Goal: Information Seeking & Learning: Learn about a topic

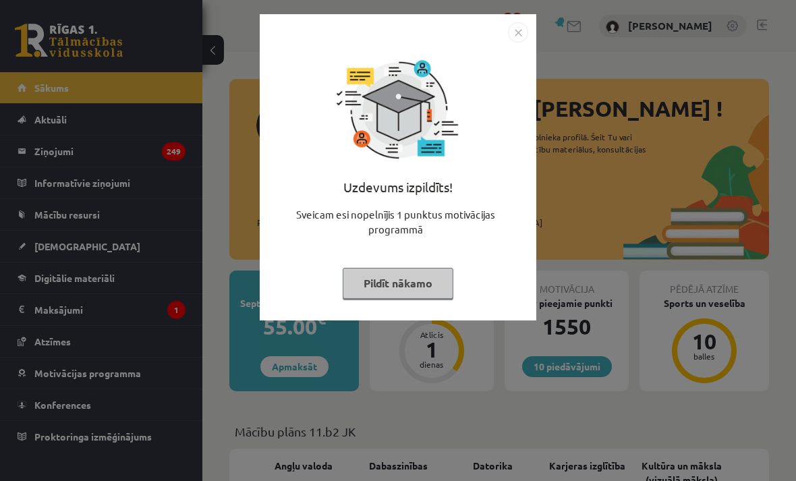
click at [451, 273] on button "Pildīt nākamo" at bounding box center [398, 283] width 111 height 31
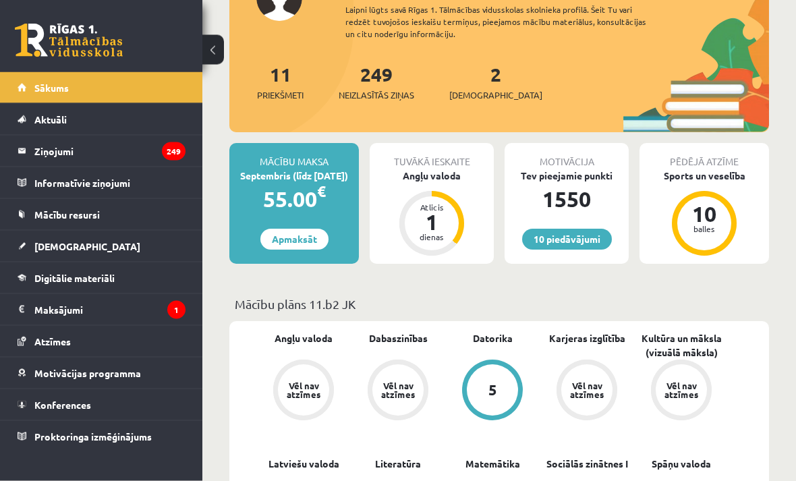
scroll to position [128, 0]
click at [139, 252] on link "[DEMOGRAPHIC_DATA]" at bounding box center [102, 246] width 168 height 31
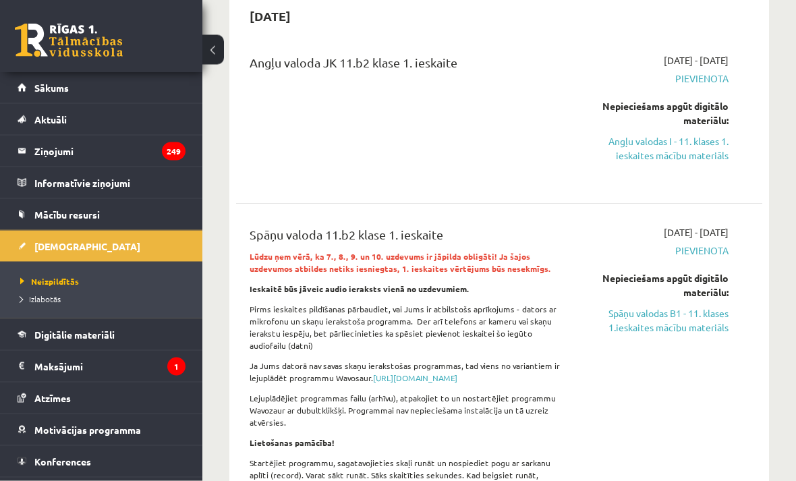
scroll to position [138, 0]
click at [711, 149] on link "Angļu valodas I - 11. klases 1. ieskaites mācību materiāls" at bounding box center [655, 150] width 146 height 28
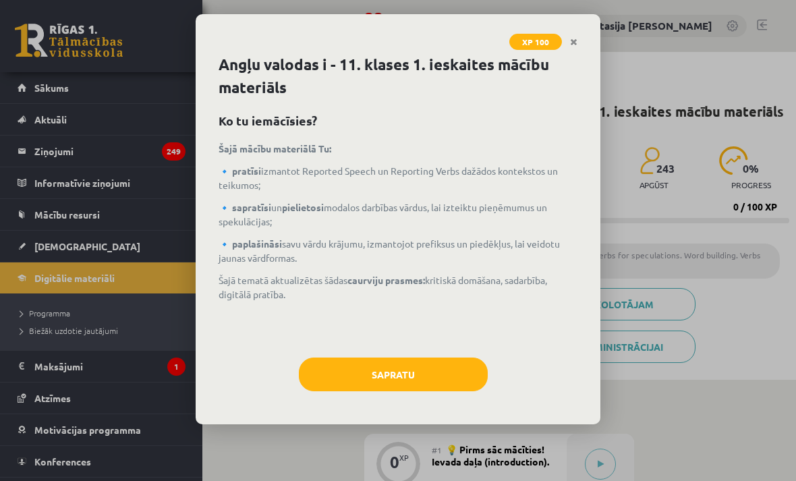
click at [445, 366] on button "Sapratu" at bounding box center [393, 375] width 189 height 34
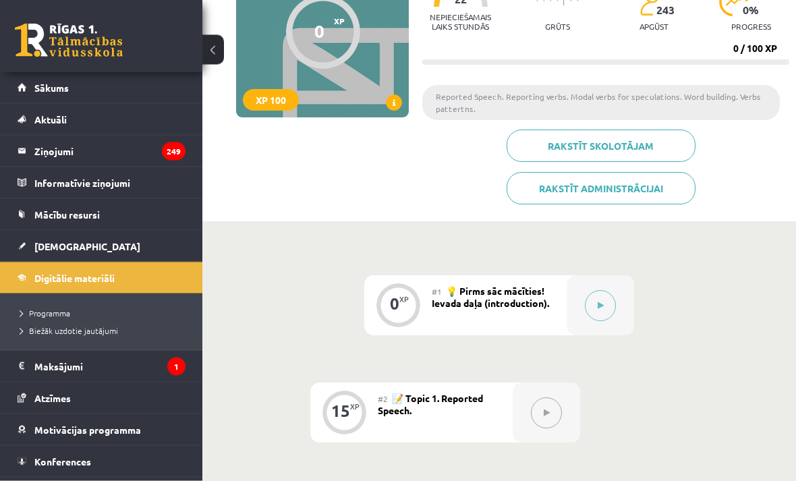
click at [613, 310] on button at bounding box center [600, 306] width 31 height 31
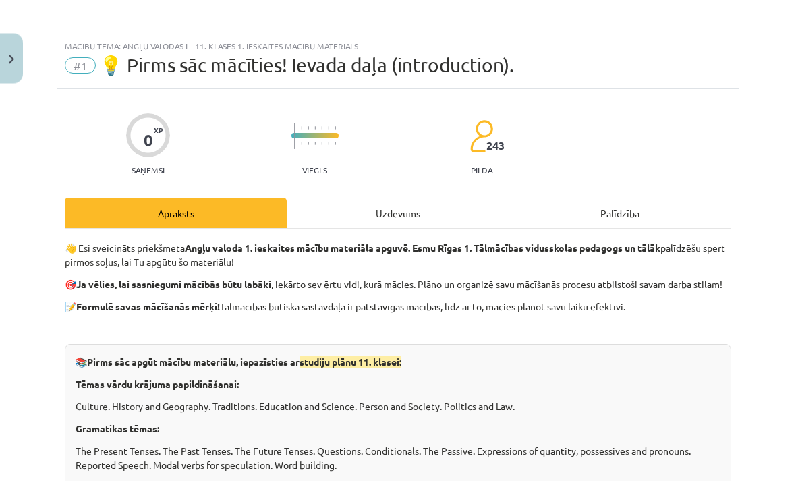
scroll to position [159, 0]
click at [426, 202] on div "Uzdevums" at bounding box center [398, 213] width 222 height 30
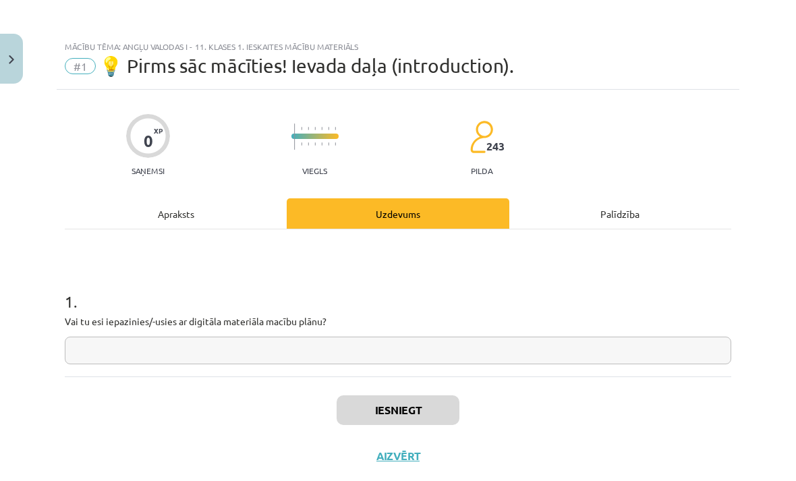
click at [410, 352] on input "text" at bounding box center [398, 351] width 667 height 28
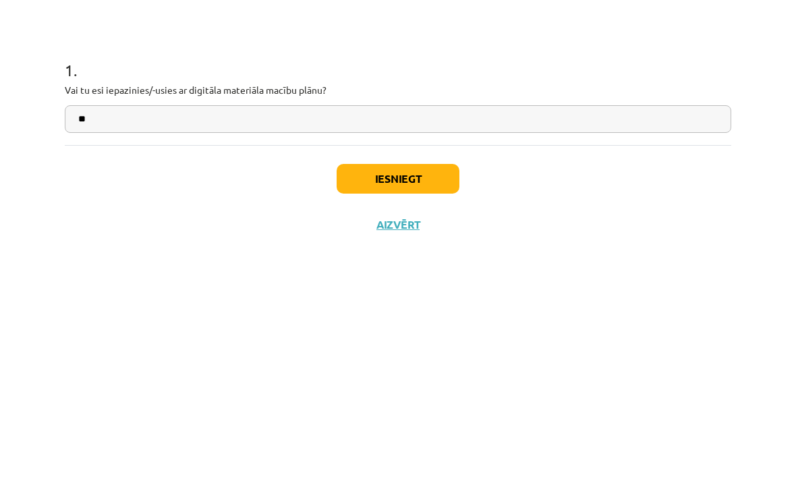
type input "**"
click at [419, 395] on button "Iesniegt" at bounding box center [398, 410] width 123 height 30
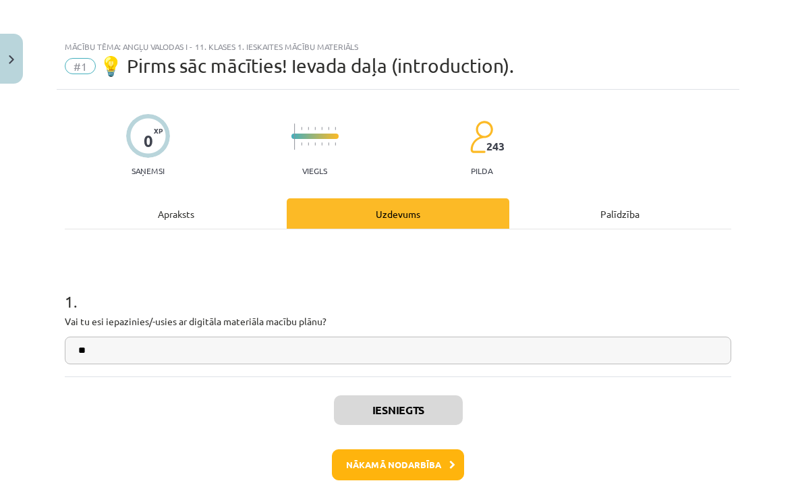
click at [371, 458] on button "Nākamā nodarbība" at bounding box center [398, 464] width 132 height 31
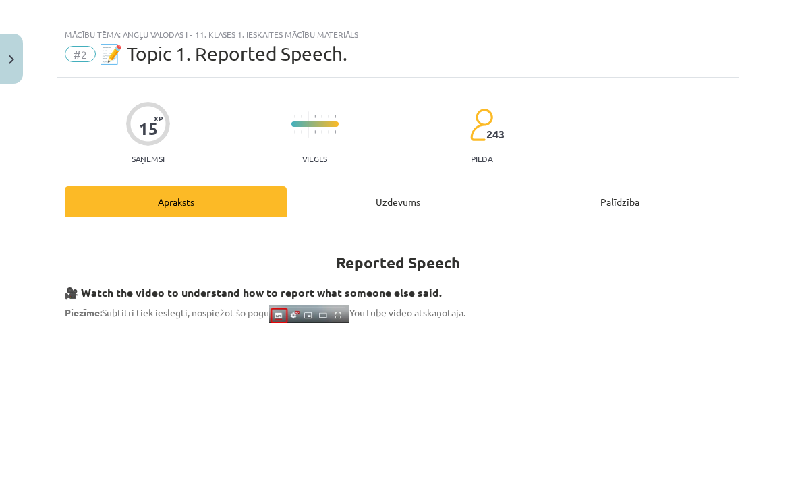
scroll to position [29, 0]
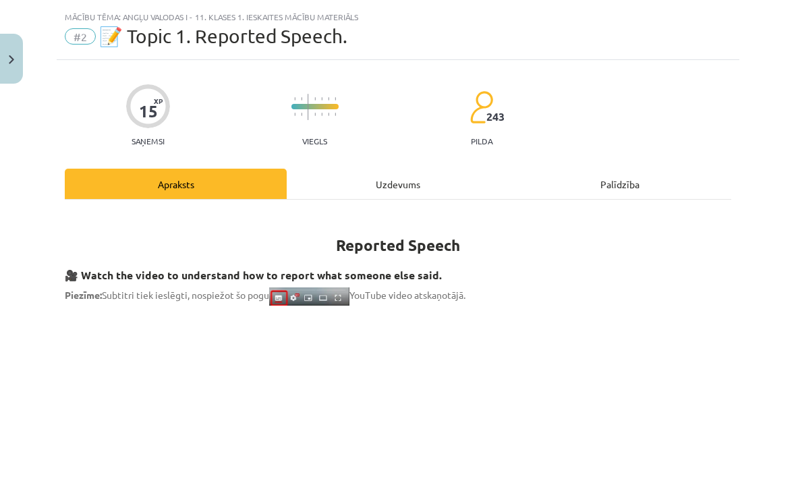
click at [420, 197] on div "Uzdevums" at bounding box center [398, 184] width 222 height 30
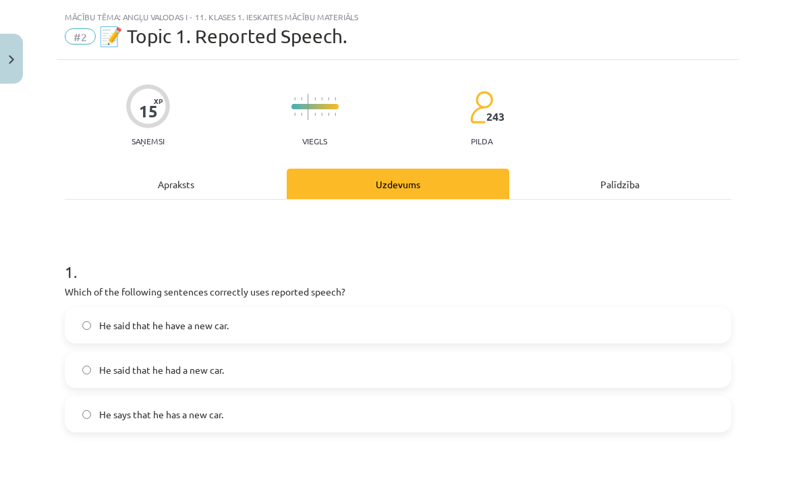
click at [418, 198] on div "Uzdevums" at bounding box center [398, 184] width 222 height 30
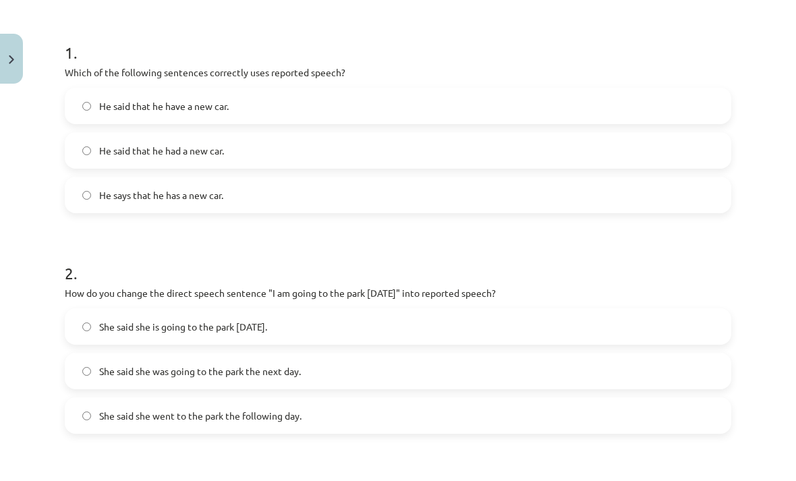
scroll to position [249, 0]
click at [299, 101] on label "He said that he have a new car." at bounding box center [398, 106] width 664 height 34
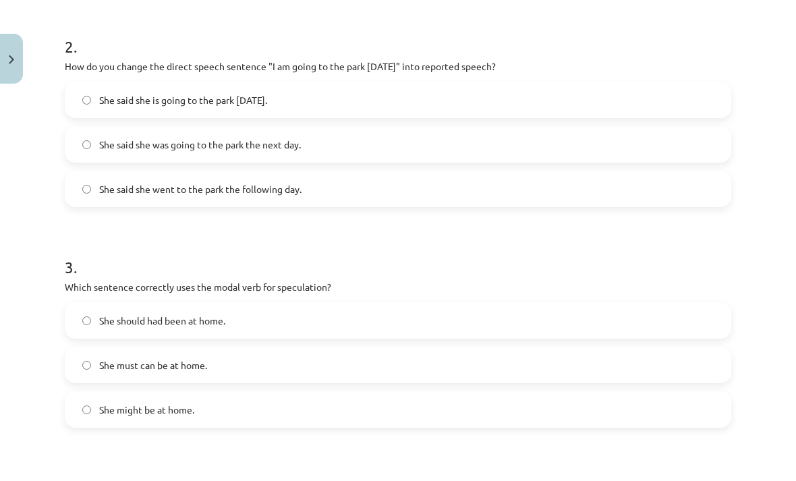
scroll to position [476, 0]
click at [420, 105] on label "She said she is going to the park tomorrow." at bounding box center [398, 100] width 664 height 34
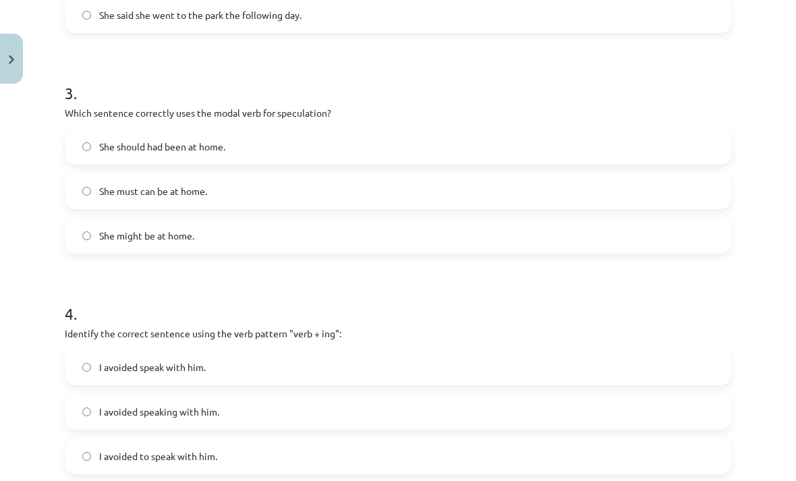
scroll to position [651, 0]
click at [275, 249] on label "She might be at home." at bounding box center [398, 235] width 664 height 34
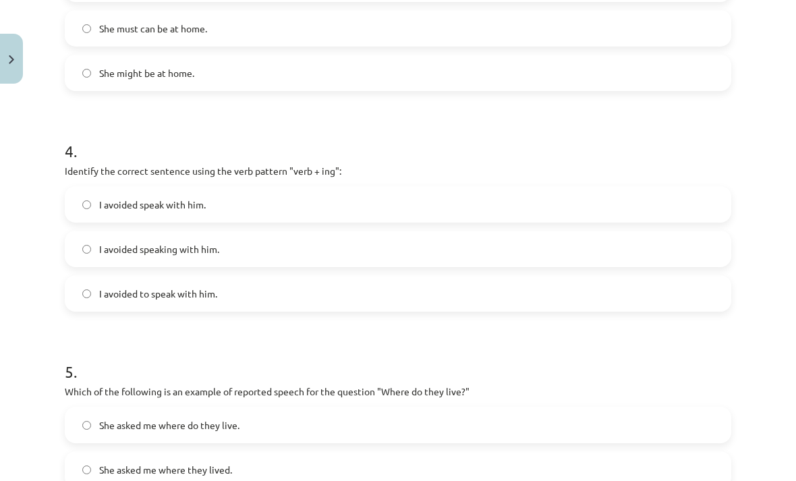
scroll to position [812, 0]
click at [256, 250] on label "I avoided speaking with him." at bounding box center [398, 249] width 664 height 34
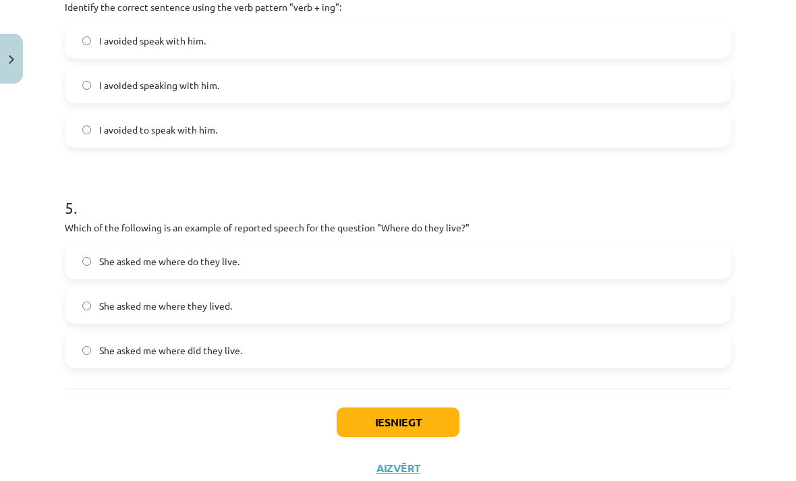
scroll to position [976, 0]
click at [336, 267] on label "She asked me where do they live." at bounding box center [398, 262] width 664 height 34
click at [412, 429] on button "Iesniegt" at bounding box center [398, 423] width 123 height 30
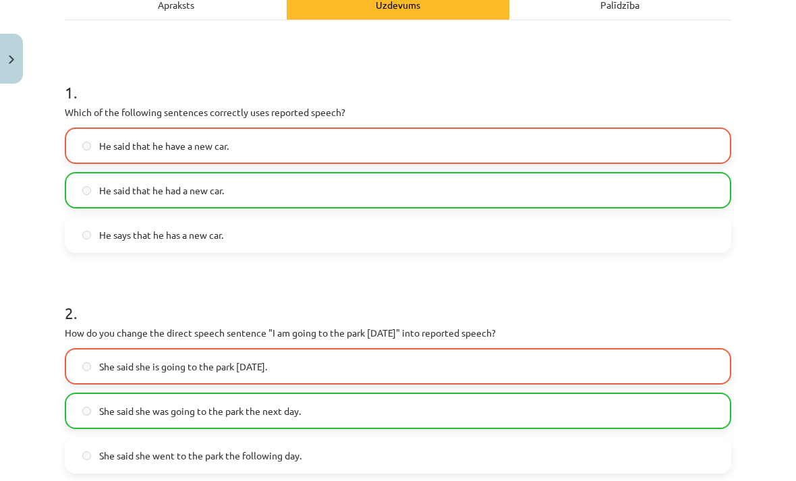
scroll to position [208, 0]
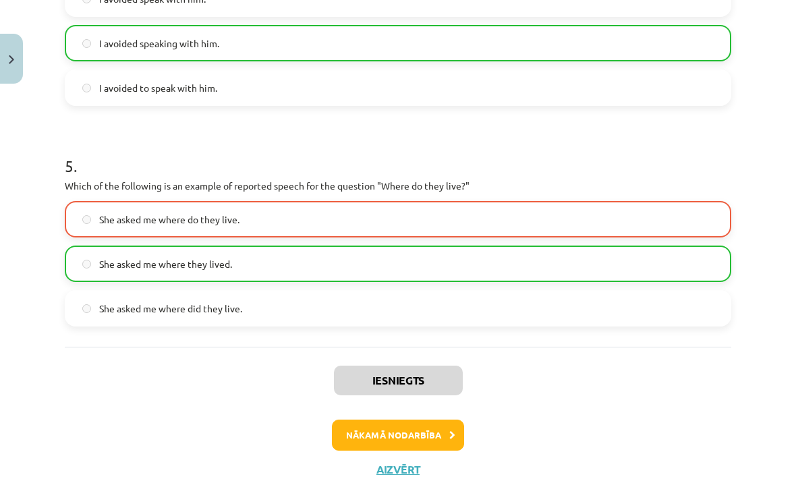
click at [417, 428] on button "Nākamā nodarbība" at bounding box center [398, 435] width 132 height 31
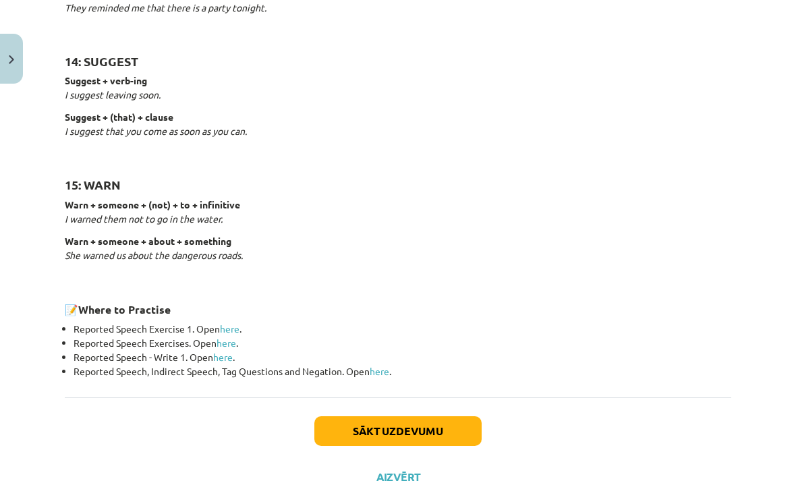
scroll to position [2021, 0]
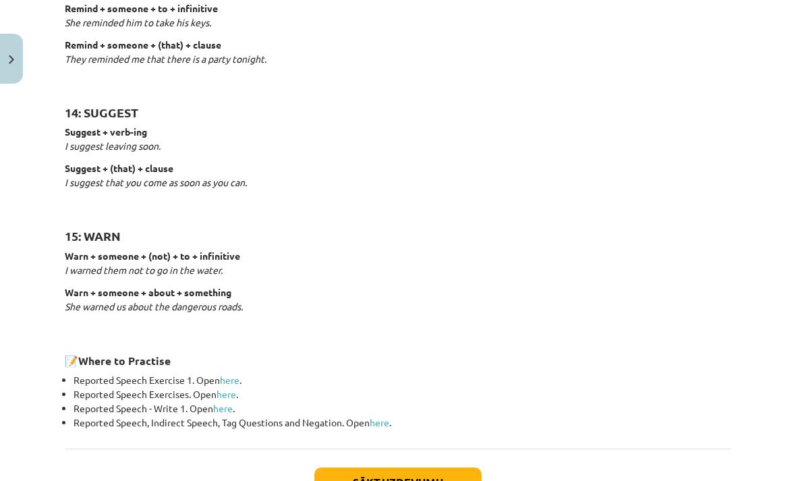
click at [422, 474] on button "Sākt uzdevumu" at bounding box center [397, 483] width 167 height 30
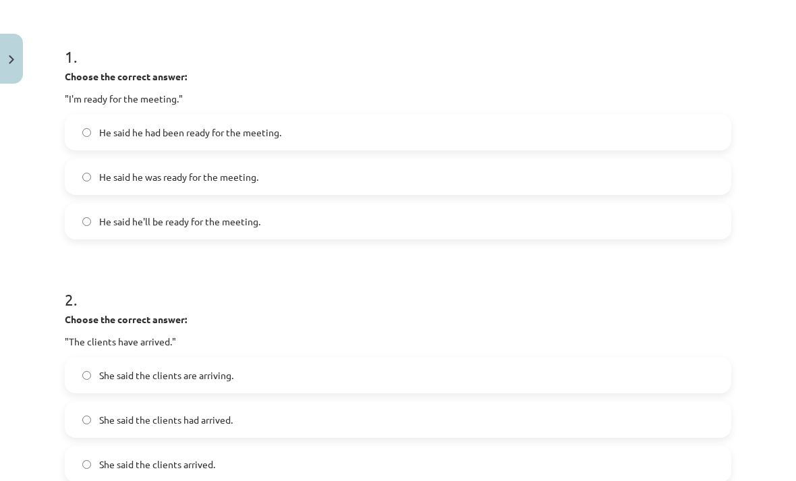
scroll to position [248, 0]
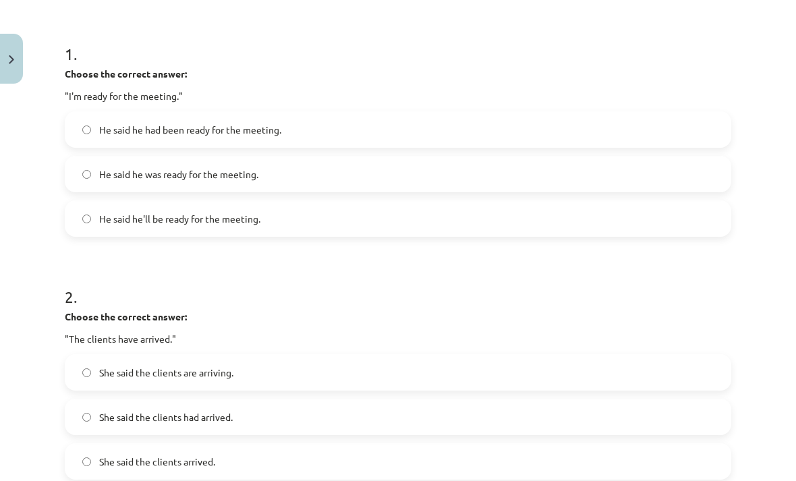
click at [90, 167] on label "He said he was ready for the meeting." at bounding box center [398, 174] width 664 height 34
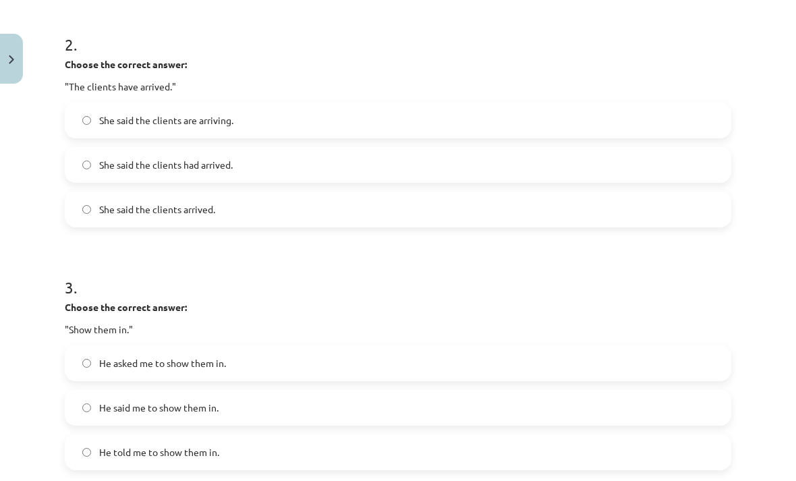
scroll to position [499, 0]
click at [88, 129] on label "She said the clients are arriving." at bounding box center [398, 121] width 664 height 34
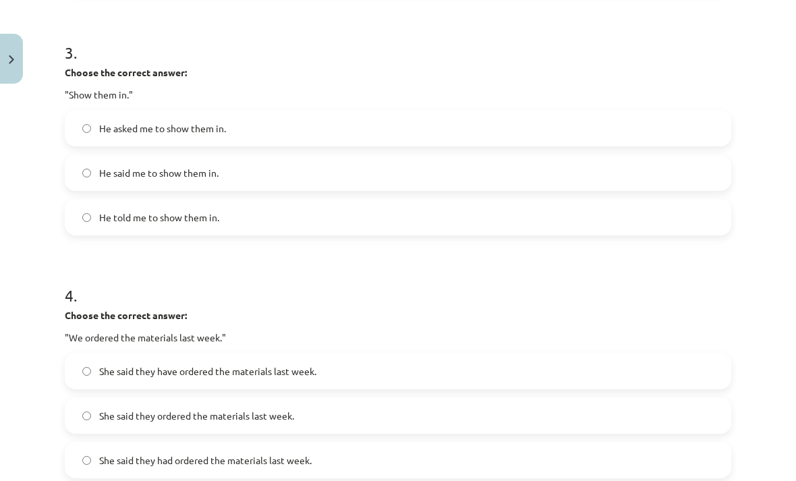
scroll to position [735, 0]
click at [75, 139] on label "He asked me to show them in." at bounding box center [398, 128] width 664 height 34
click at [78, 182] on label "He said me to show them in." at bounding box center [398, 173] width 664 height 34
click at [78, 211] on label "He told me to show them in." at bounding box center [398, 217] width 664 height 34
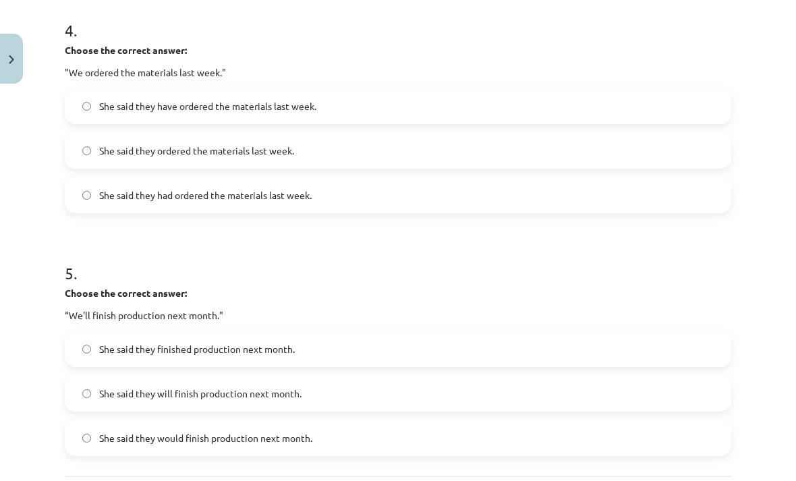
scroll to position [1000, 0]
click at [77, 112] on label "She said they have ordered the materials last week." at bounding box center [398, 106] width 664 height 34
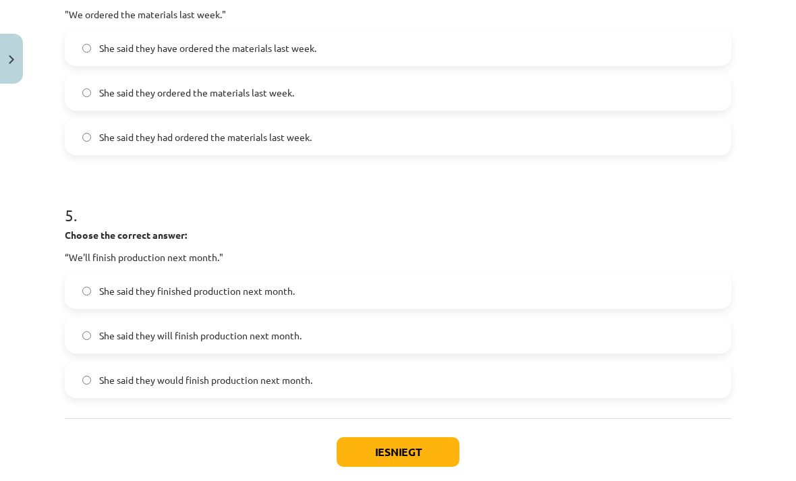
scroll to position [1058, 0]
click at [78, 377] on label "She said they would finish production next month." at bounding box center [398, 380] width 664 height 34
click at [359, 459] on button "Iesniegt" at bounding box center [398, 452] width 123 height 30
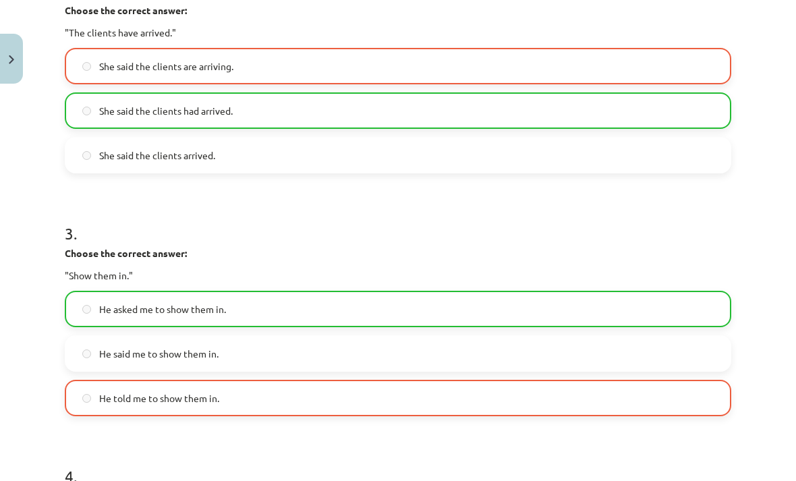
scroll to position [554, 0]
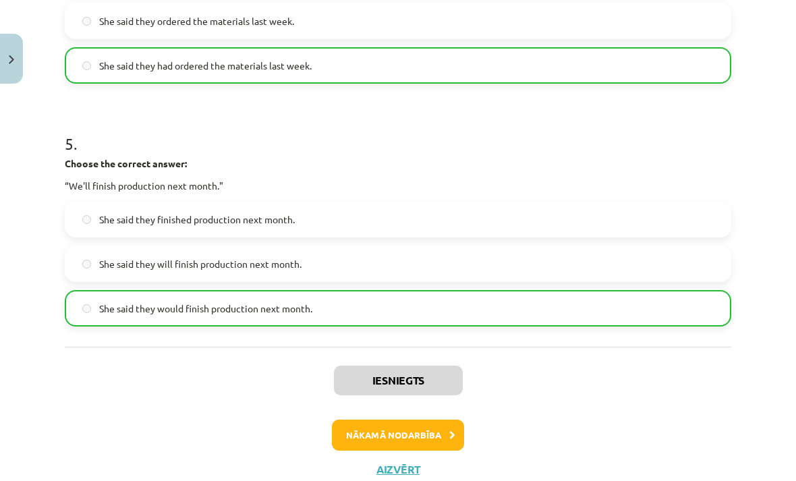
click at [370, 431] on button "Nākamā nodarbība" at bounding box center [398, 435] width 132 height 31
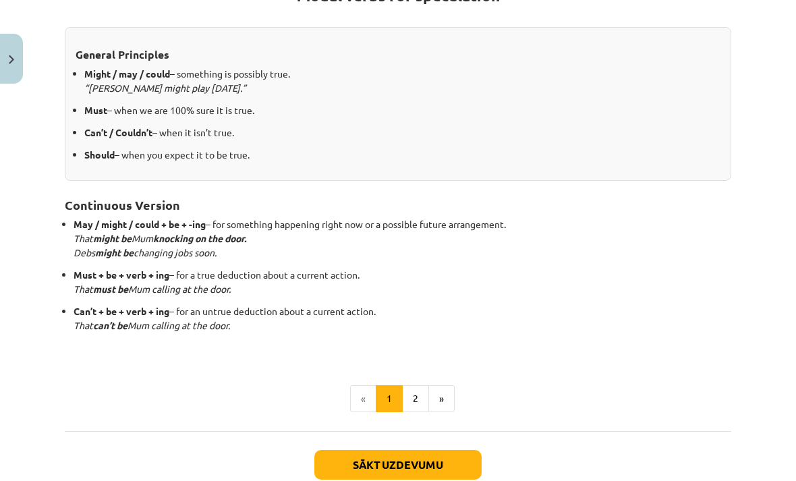
scroll to position [279, 0]
click at [429, 395] on button "»" at bounding box center [441, 398] width 26 height 27
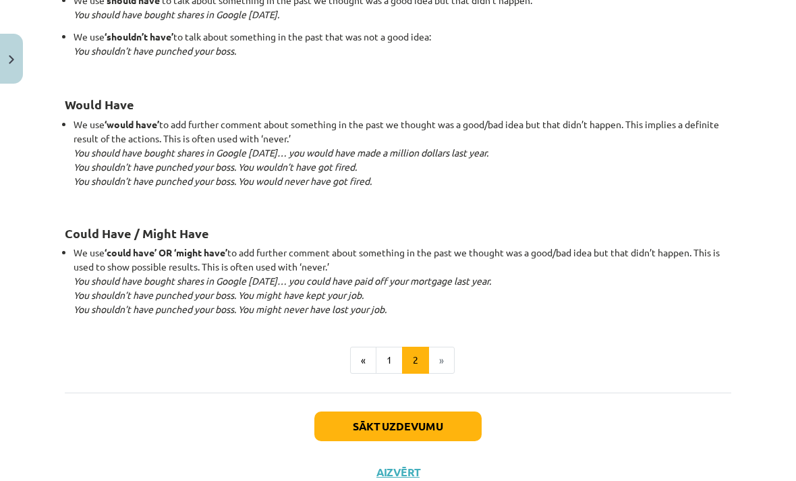
scroll to position [1284, 0]
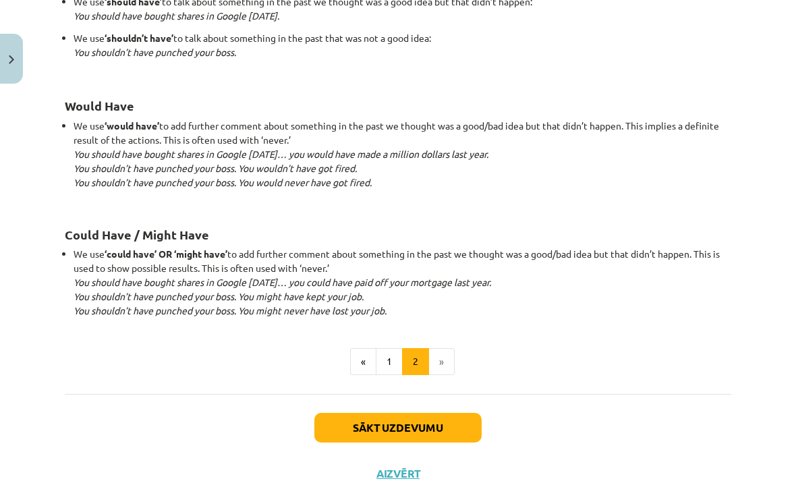
click at [431, 425] on button "Sākt uzdevumu" at bounding box center [397, 428] width 167 height 30
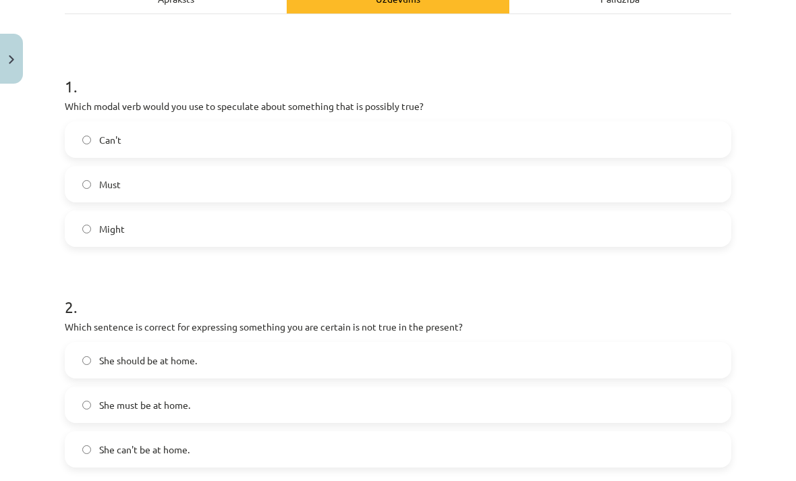
scroll to position [223, 0]
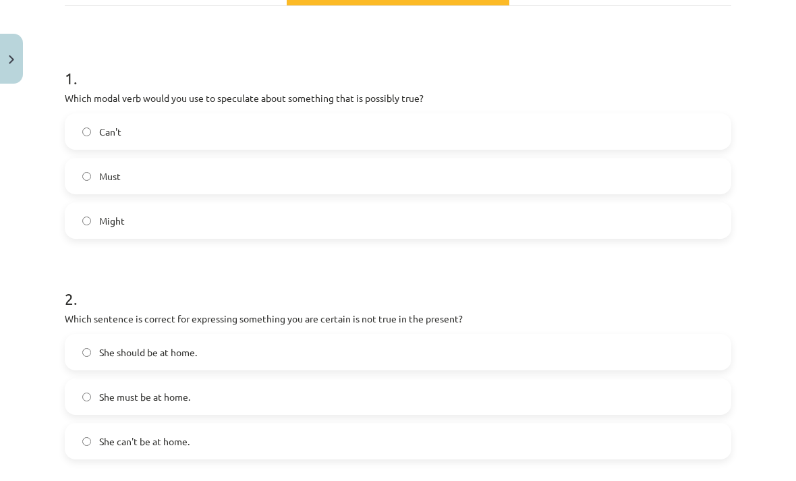
click at [86, 182] on label "Must" at bounding box center [398, 176] width 664 height 34
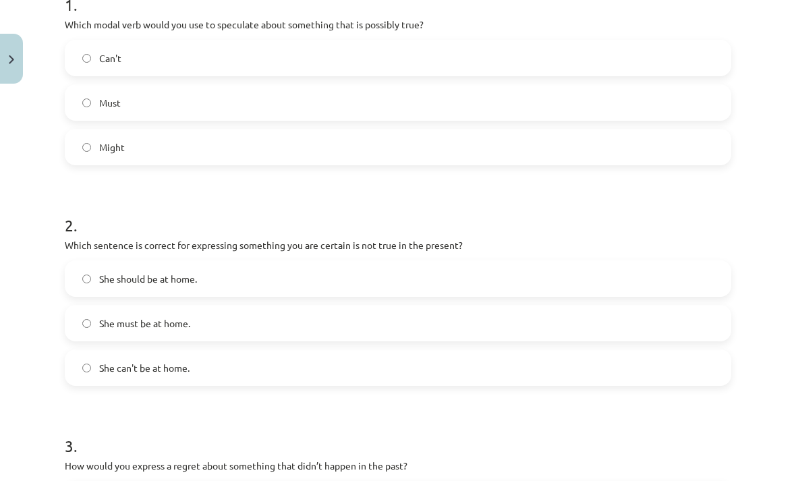
scroll to position [289, 0]
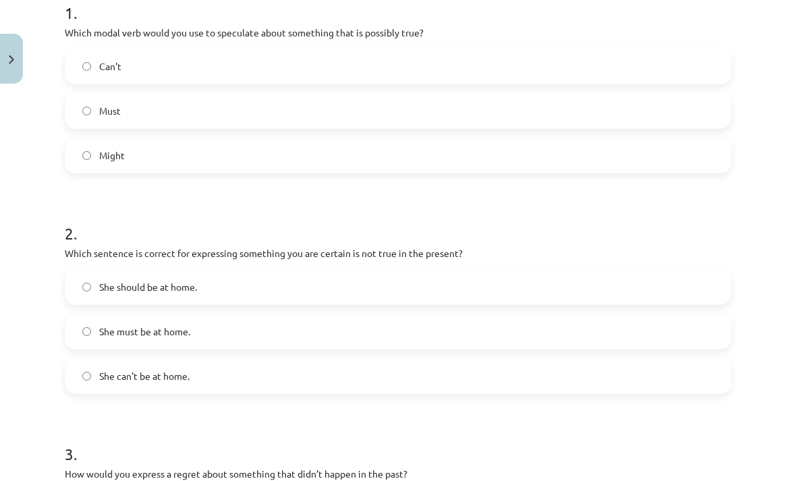
click at [220, 159] on label "Might" at bounding box center [398, 155] width 664 height 34
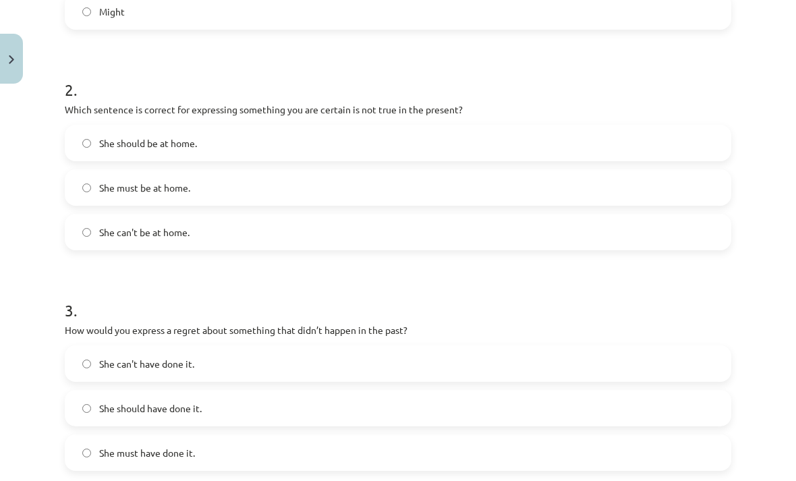
scroll to position [434, 0]
click at [439, 134] on label "She should be at home." at bounding box center [398, 142] width 664 height 34
click at [453, 214] on label "She can't be at home." at bounding box center [398, 231] width 664 height 34
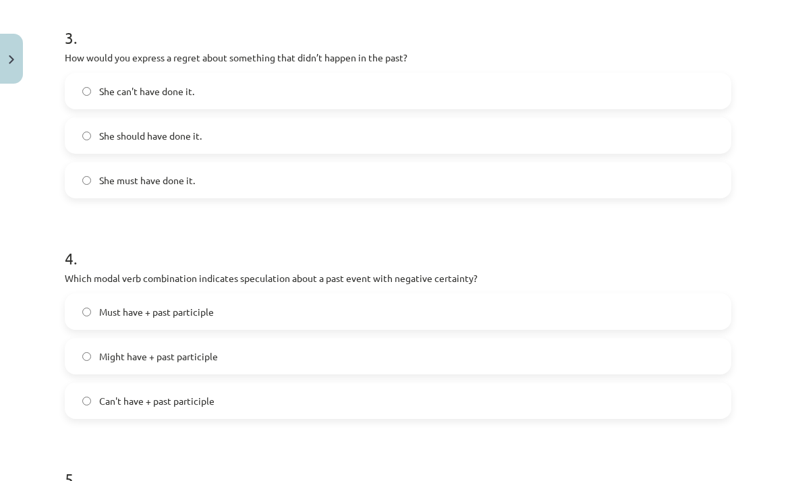
scroll to position [706, 0]
click at [470, 94] on label "She can't have done it." at bounding box center [398, 91] width 664 height 34
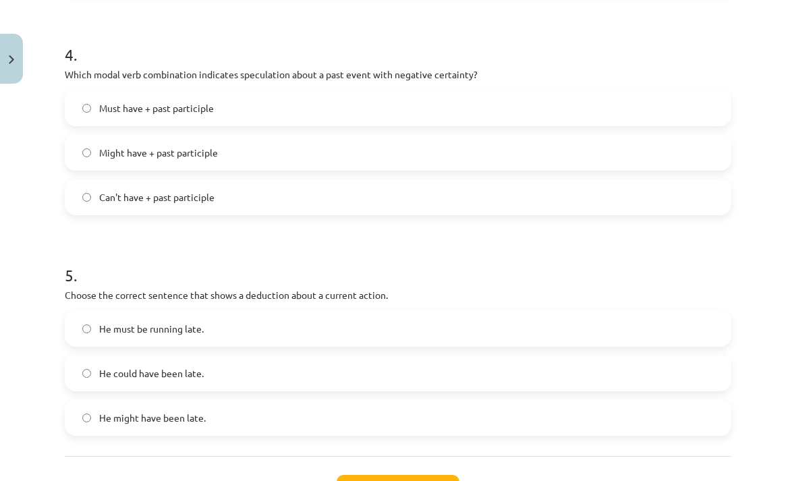
scroll to position [910, 0]
click at [438, 201] on label "Can't have + past participle" at bounding box center [398, 196] width 664 height 34
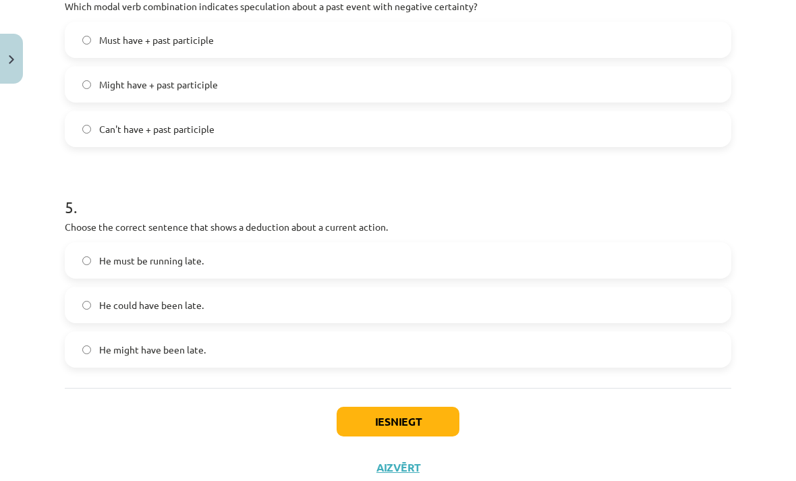
scroll to position [976, 0]
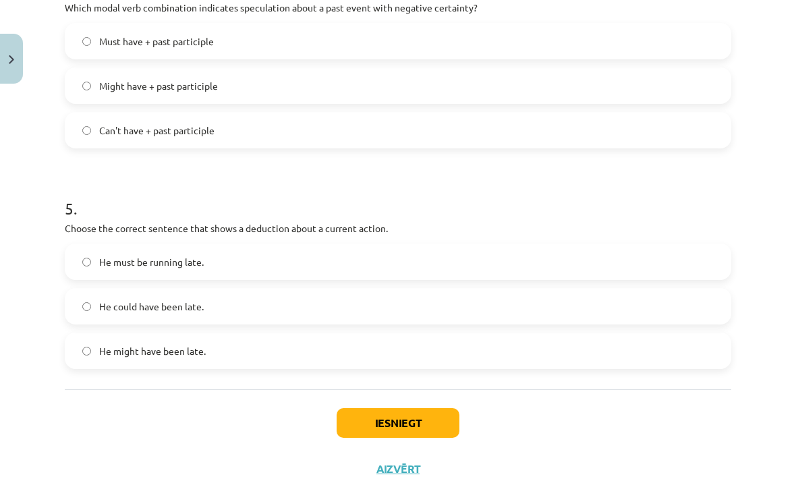
click at [466, 265] on label "He must be running late." at bounding box center [398, 262] width 664 height 34
click at [439, 417] on button "Iesniegt" at bounding box center [398, 423] width 123 height 30
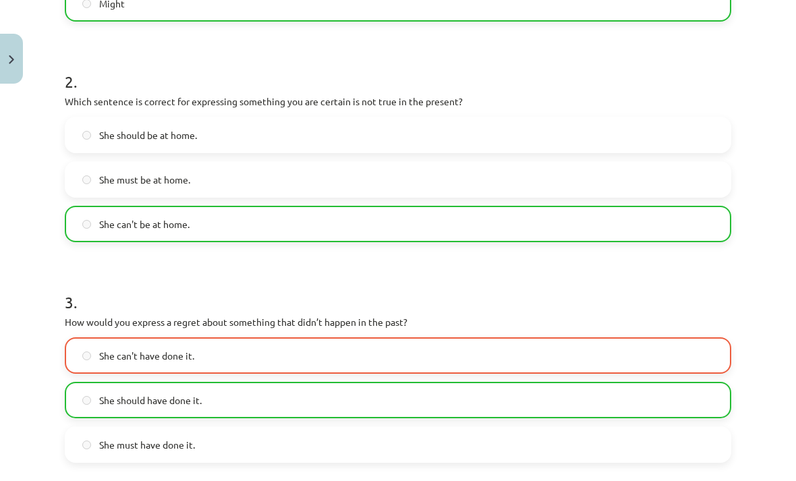
scroll to position [439, 0]
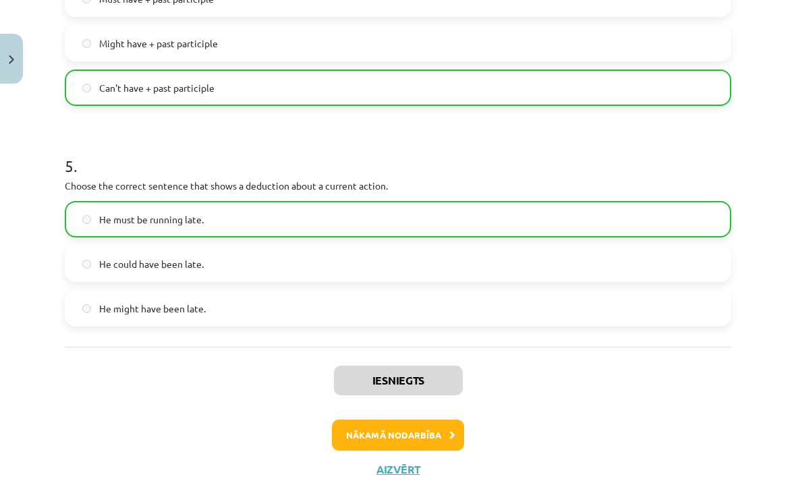
click at [352, 432] on button "Nākamā nodarbība" at bounding box center [398, 435] width 132 height 31
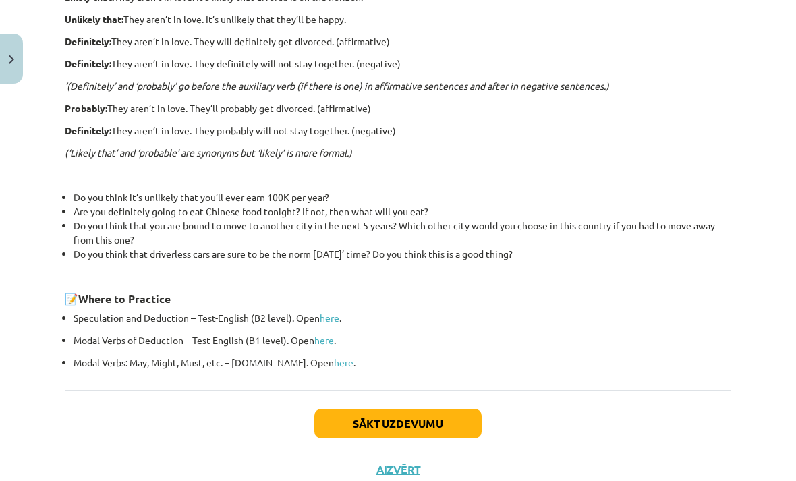
scroll to position [404, 0]
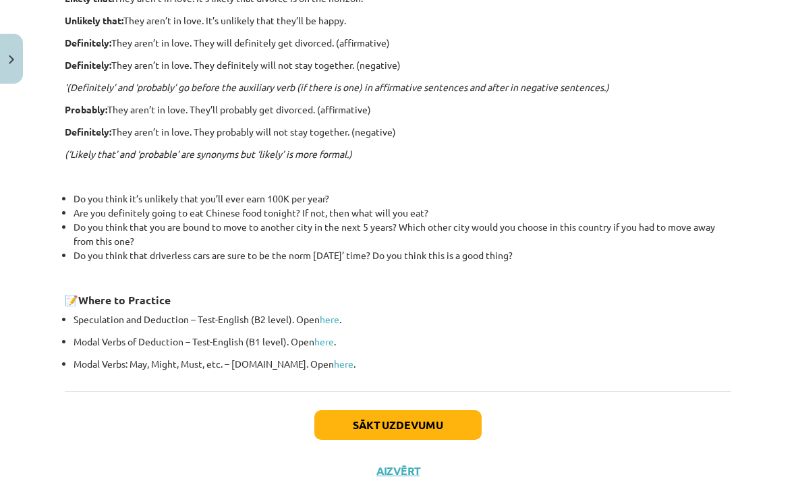
click at [444, 428] on button "Sākt uzdevumu" at bounding box center [397, 425] width 167 height 30
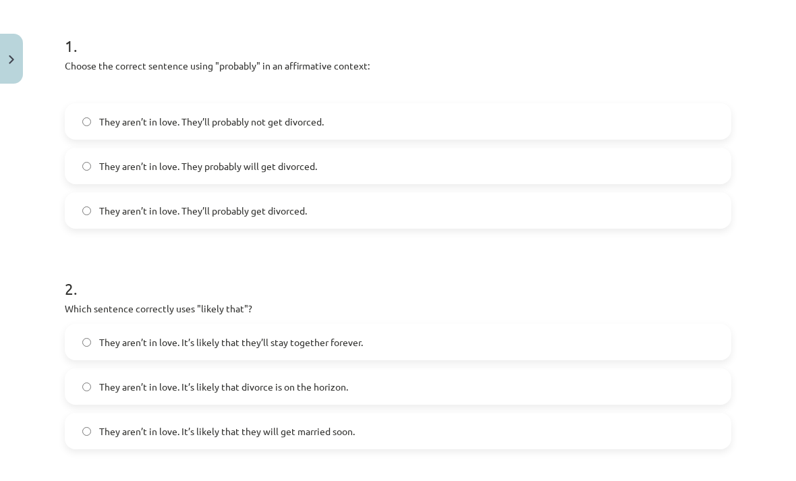
scroll to position [257, 0]
click at [389, 349] on label "They aren’t in love. It’s likely that they’ll stay together forever." at bounding box center [398, 341] width 664 height 34
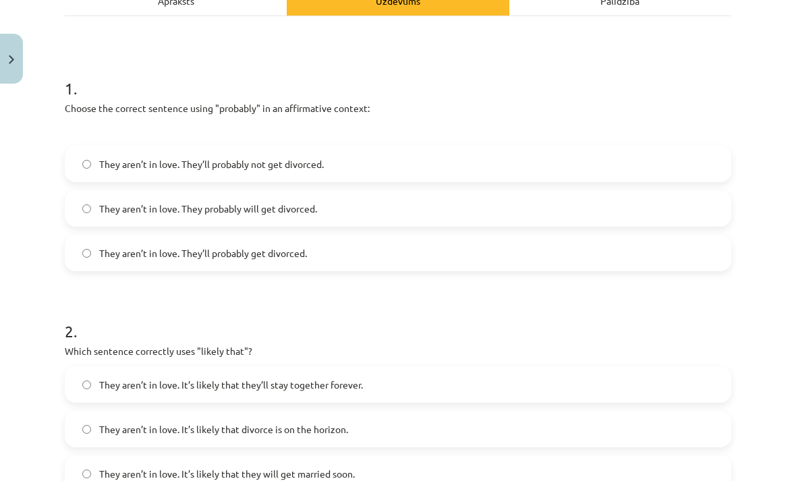
scroll to position [210, 0]
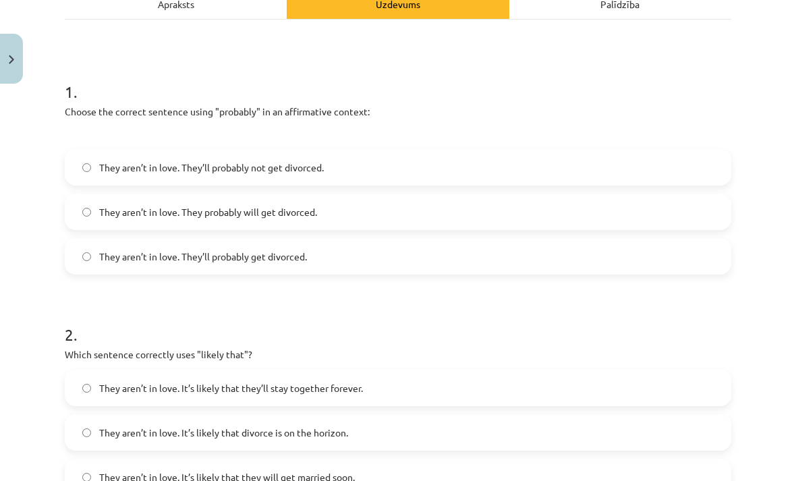
click at [365, 266] on label "They aren’t in love. They’ll probably get divorced." at bounding box center [398, 257] width 664 height 34
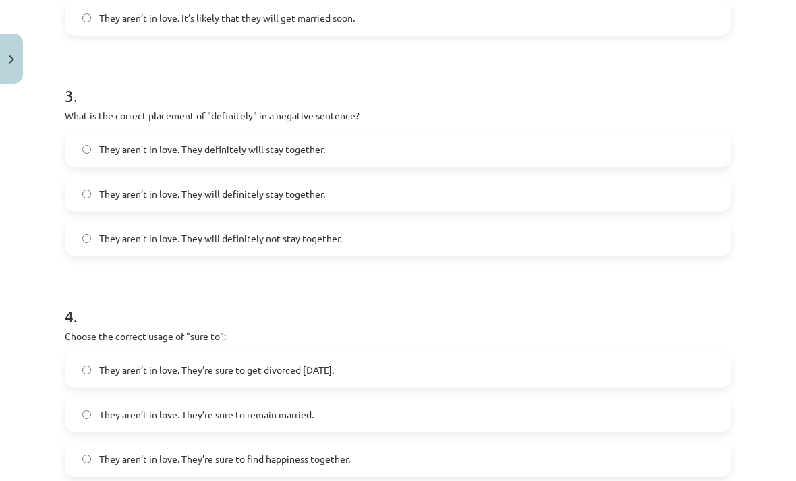
scroll to position [675, 0]
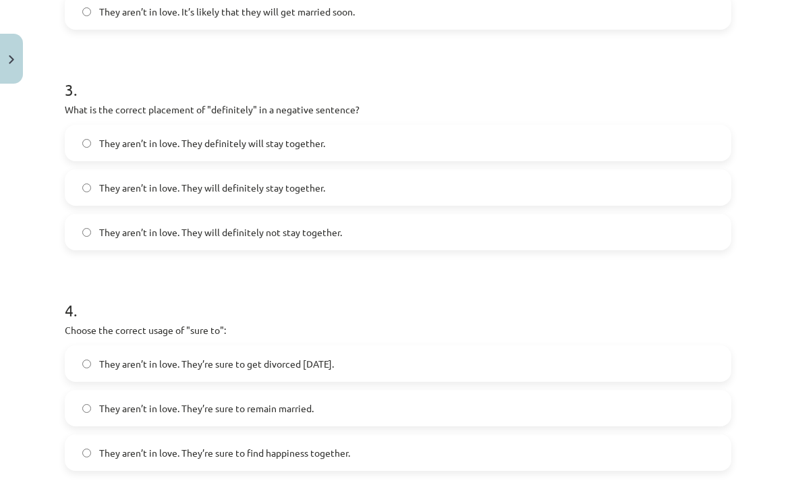
click at [363, 234] on label "They aren’t in love. They will definitely not stay together." at bounding box center [398, 232] width 664 height 34
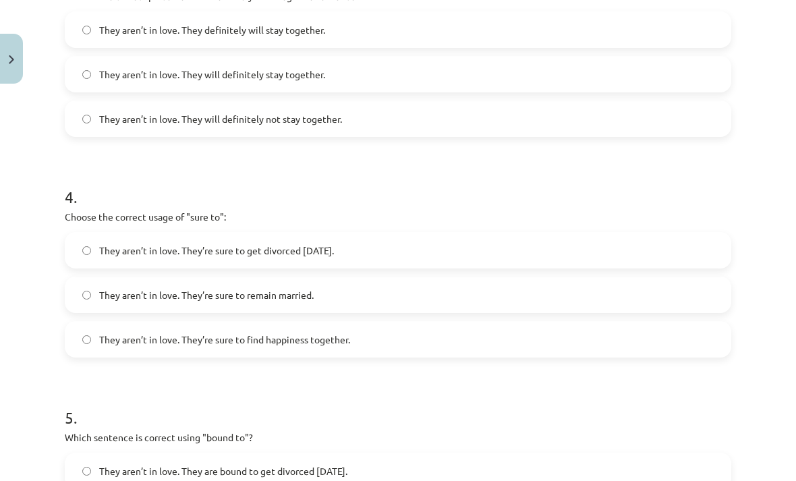
scroll to position [839, 0]
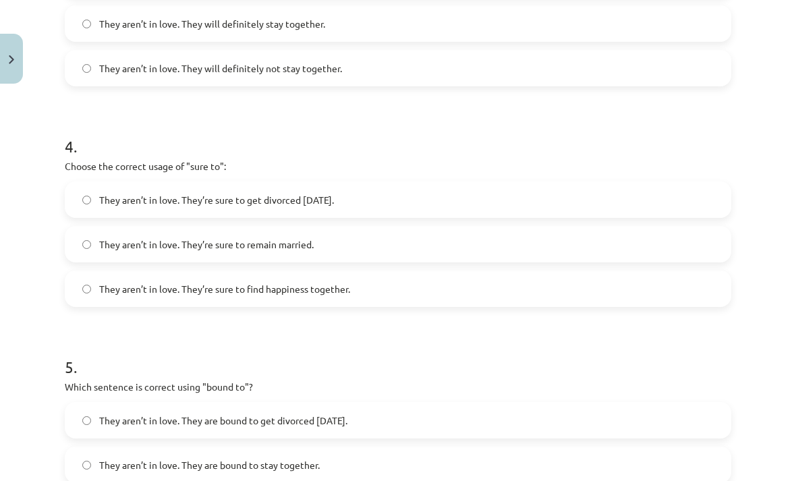
click at [340, 279] on label "They aren’t in love. They’re sure to find happiness together." at bounding box center [398, 289] width 664 height 34
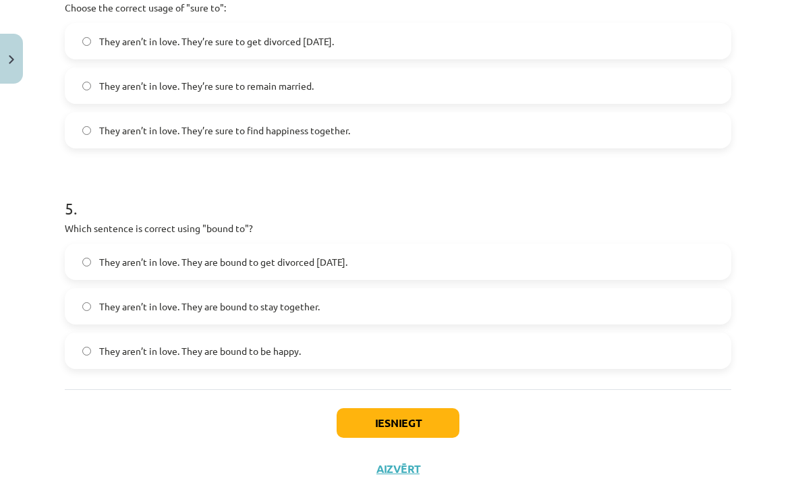
click at [422, 261] on label "They aren’t in love. They are bound to get divorced within six months." at bounding box center [398, 262] width 664 height 34
click at [348, 262] on span "They aren’t in love. They are bound to get divorced within six months." at bounding box center [223, 262] width 248 height 14
click at [362, 303] on label "They aren’t in love. They are bound to stay together." at bounding box center [398, 306] width 664 height 34
click at [418, 432] on button "Iesniegt" at bounding box center [398, 423] width 123 height 30
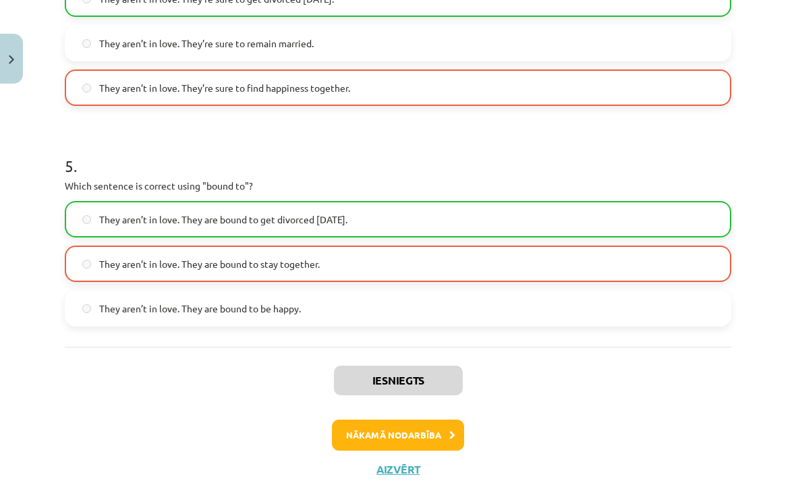
click at [428, 427] on button "Nākamā nodarbība" at bounding box center [398, 435] width 132 height 31
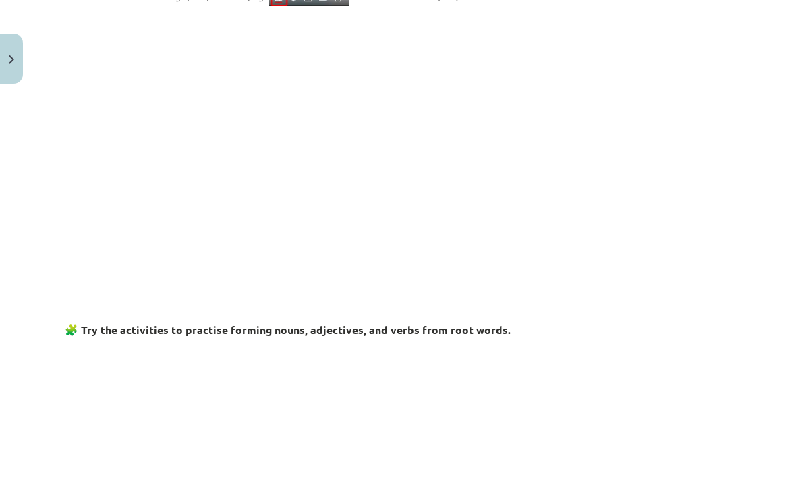
scroll to position [34, 0]
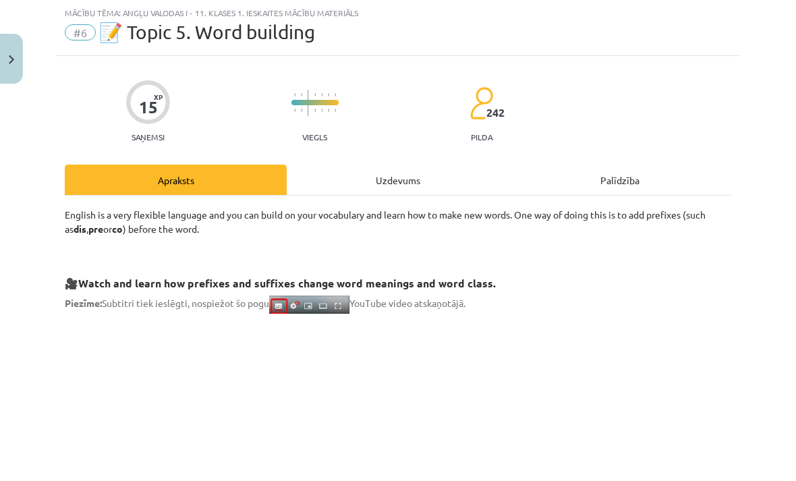
click at [419, 174] on div "Uzdevums" at bounding box center [398, 180] width 222 height 30
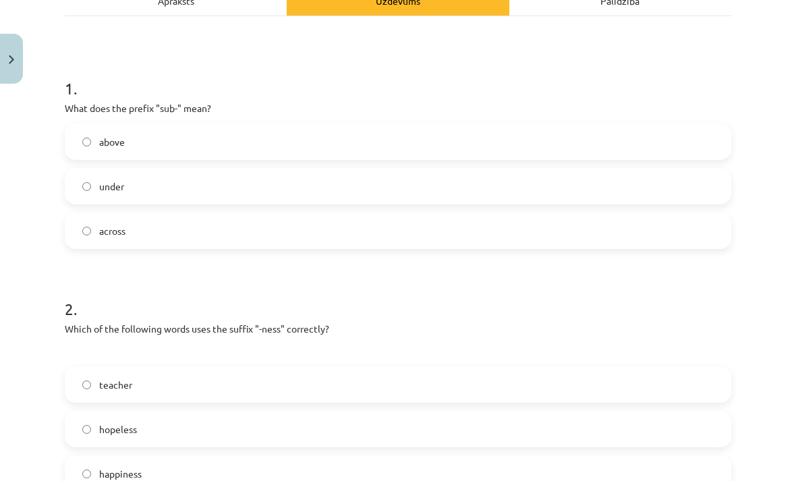
scroll to position [213, 0]
click at [245, 214] on label "across" at bounding box center [398, 231] width 664 height 34
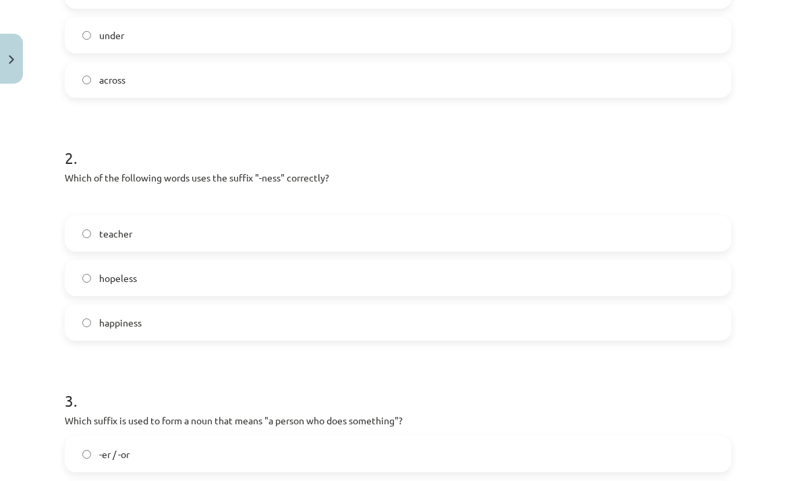
scroll to position [366, 0]
click at [231, 319] on label "happiness" at bounding box center [398, 321] width 664 height 34
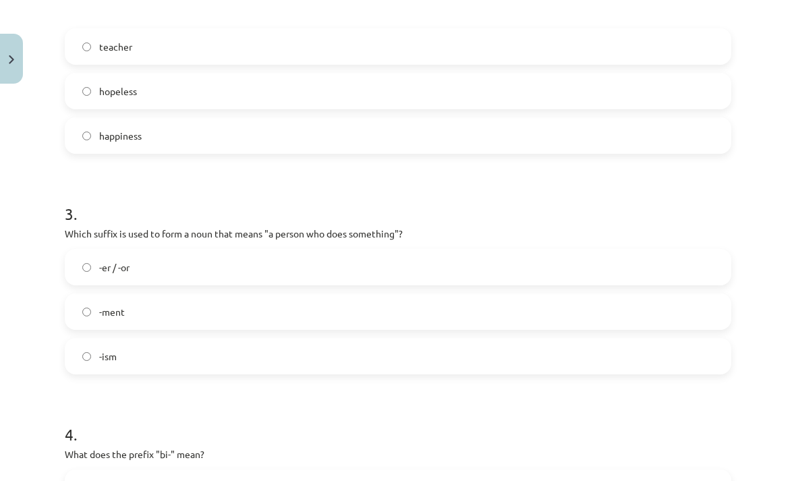
scroll to position [557, 0]
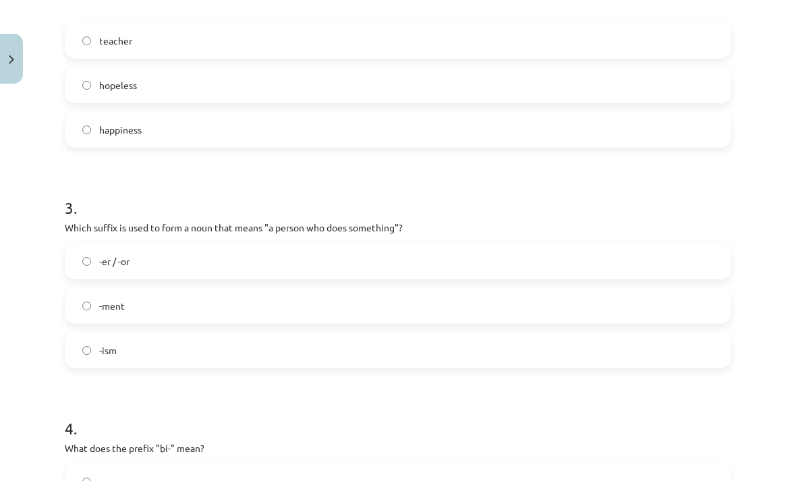
click at [193, 233] on p "Which suffix is used to form a noun that means "a person who does something"?" at bounding box center [398, 228] width 667 height 14
click at [177, 272] on label "-er / -or" at bounding box center [398, 261] width 664 height 34
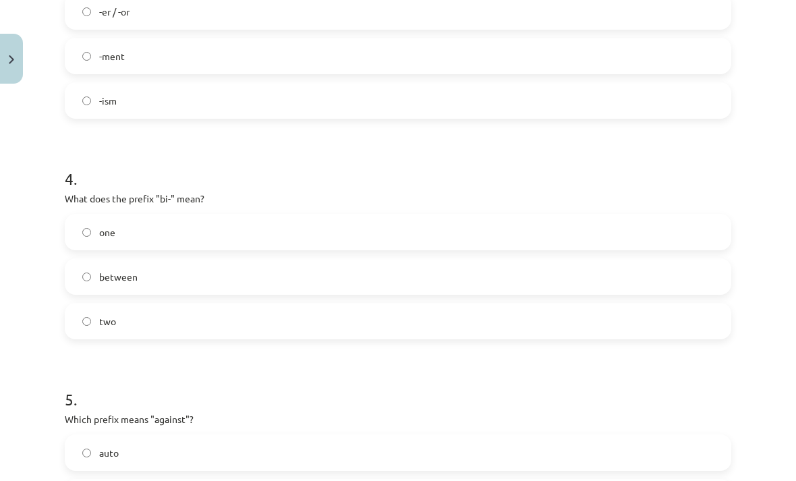
scroll to position [808, 0]
click at [182, 281] on label "between" at bounding box center [398, 276] width 664 height 34
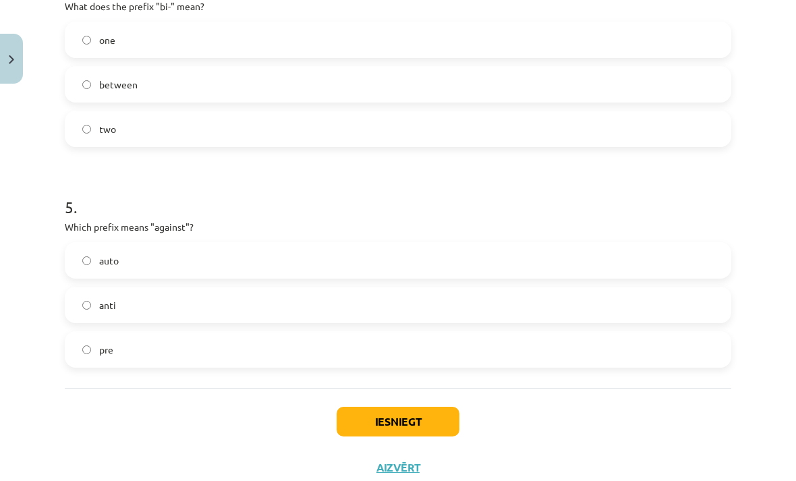
scroll to position [998, 0]
click at [132, 348] on label "pre" at bounding box center [398, 351] width 664 height 34
click at [422, 429] on button "Iesniegt" at bounding box center [398, 423] width 123 height 30
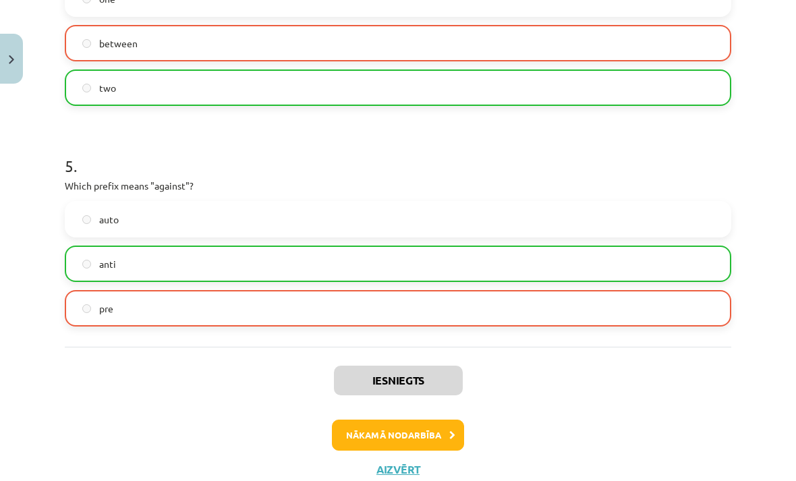
click at [414, 441] on button "Nākamā nodarbība" at bounding box center [398, 435] width 132 height 31
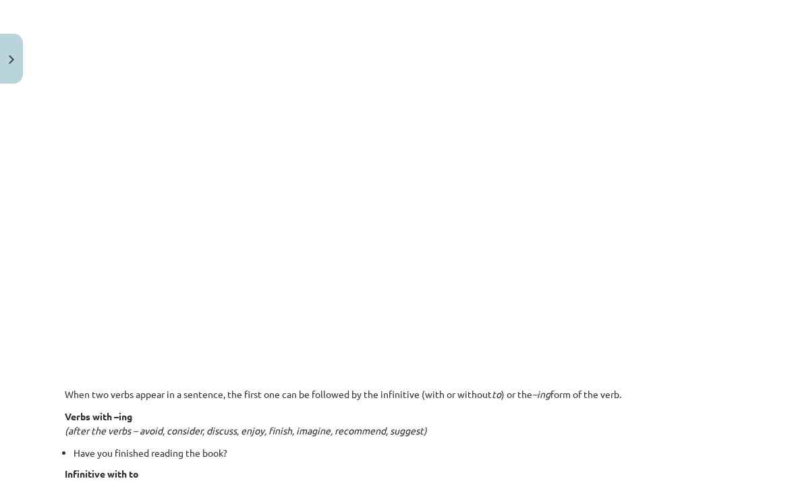
scroll to position [34, 0]
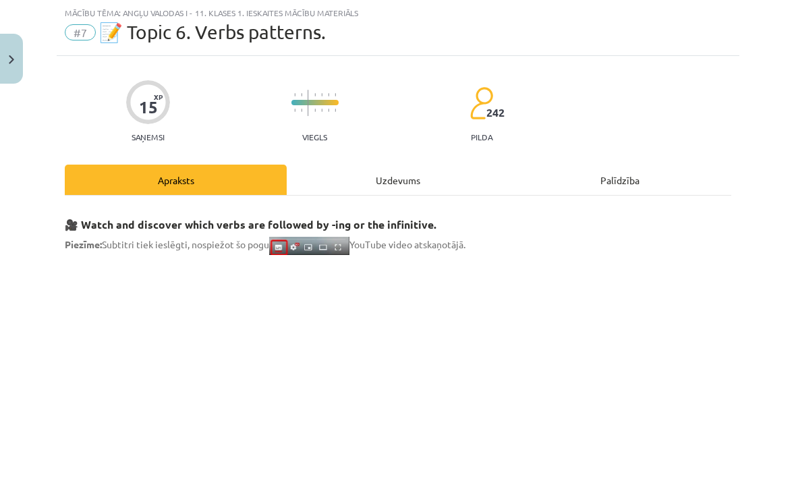
click at [395, 172] on div "Uzdevums" at bounding box center [398, 180] width 222 height 30
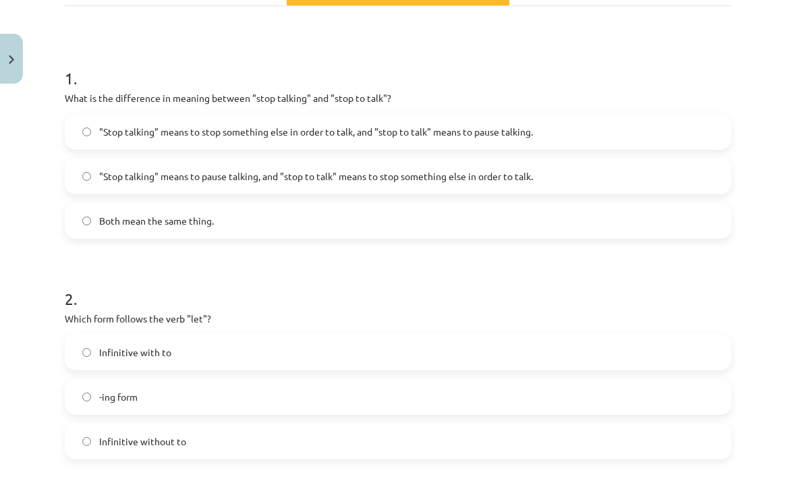
scroll to position [224, 0]
click at [395, 119] on label ""Stop talking" means to stop something else in order to talk, and "stop to talk…" at bounding box center [398, 131] width 664 height 34
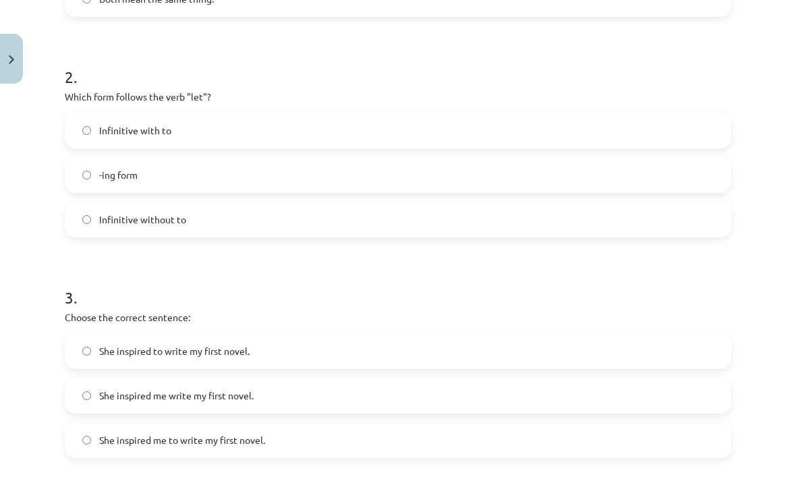
scroll to position [446, 0]
click at [283, 109] on div "2 . Which form follows the verb "let"? Infinitive with to -ing form Infinitive …" at bounding box center [398, 140] width 667 height 194
click at [270, 133] on label "Infinitive with to" at bounding box center [398, 130] width 664 height 34
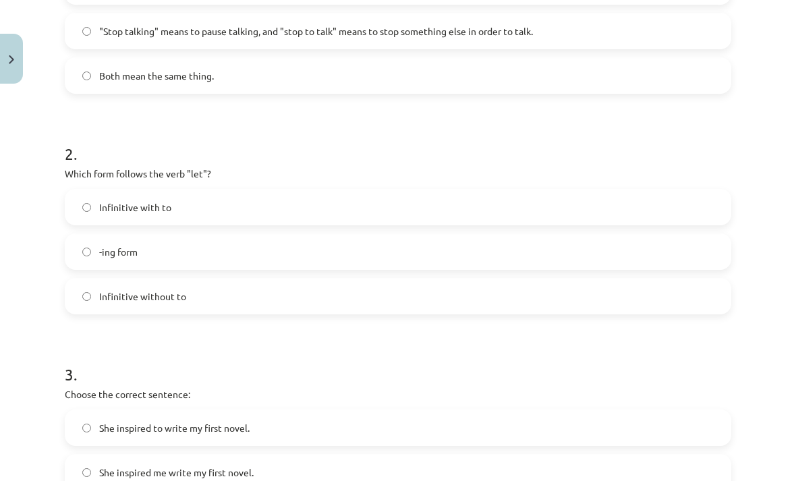
scroll to position [368, 0]
click at [250, 282] on label "Infinitive without to" at bounding box center [398, 296] width 664 height 34
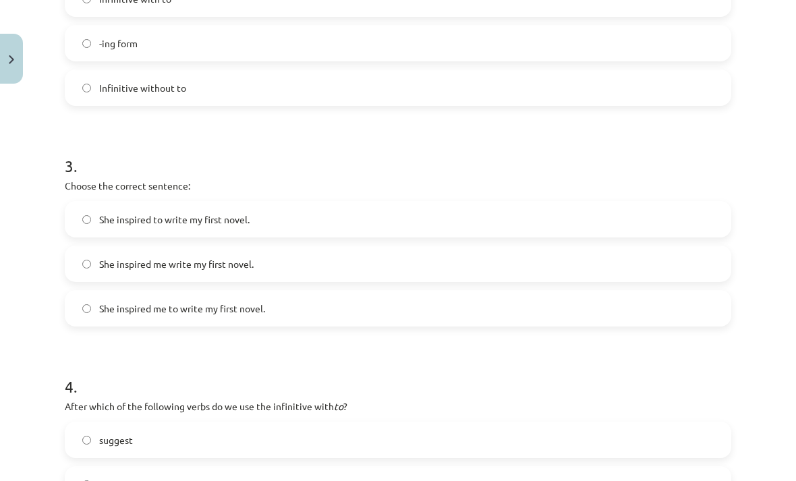
scroll to position [581, 0]
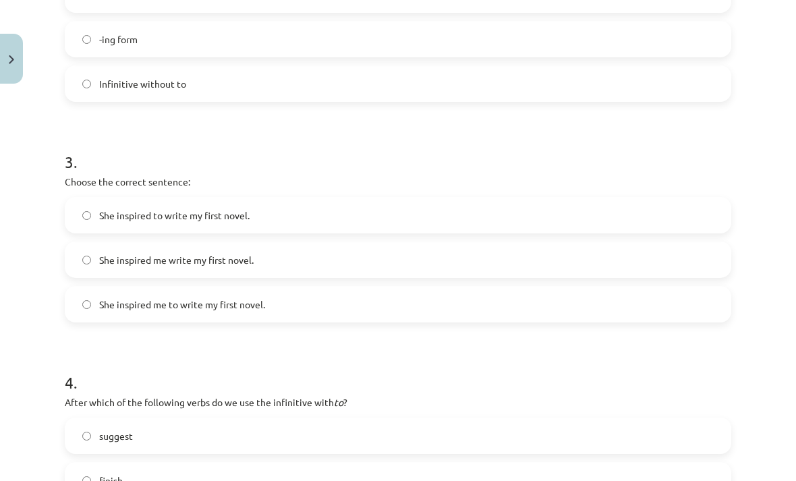
click at [322, 304] on label "She inspired me to write my first novel." at bounding box center [398, 304] width 664 height 34
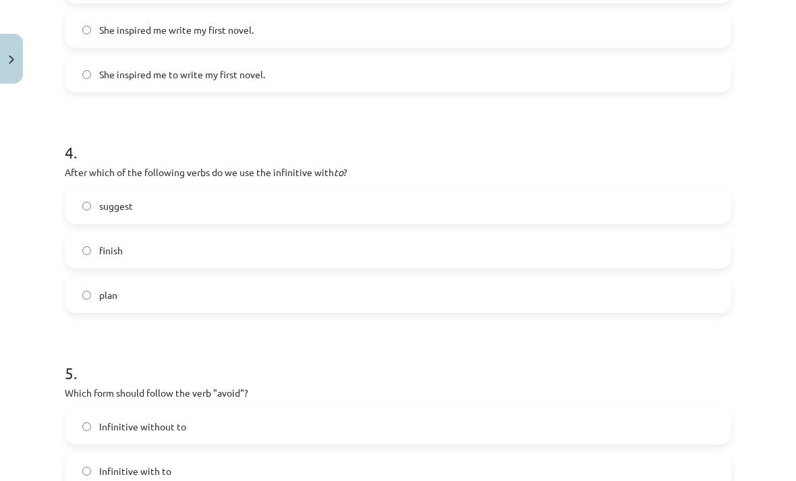
scroll to position [811, 0]
click at [227, 206] on label "suggest" at bounding box center [398, 206] width 664 height 34
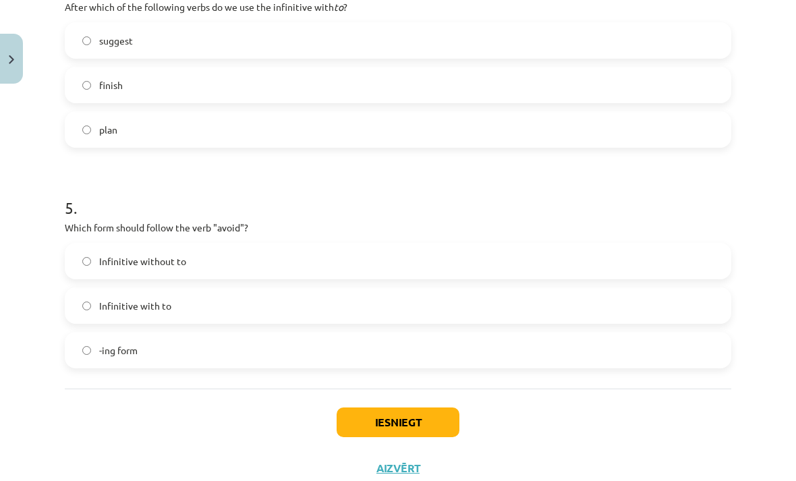
scroll to position [976, 0]
click at [274, 257] on label "Infinitive without to" at bounding box center [398, 262] width 664 height 34
click at [408, 425] on button "Iesniegt" at bounding box center [398, 423] width 123 height 30
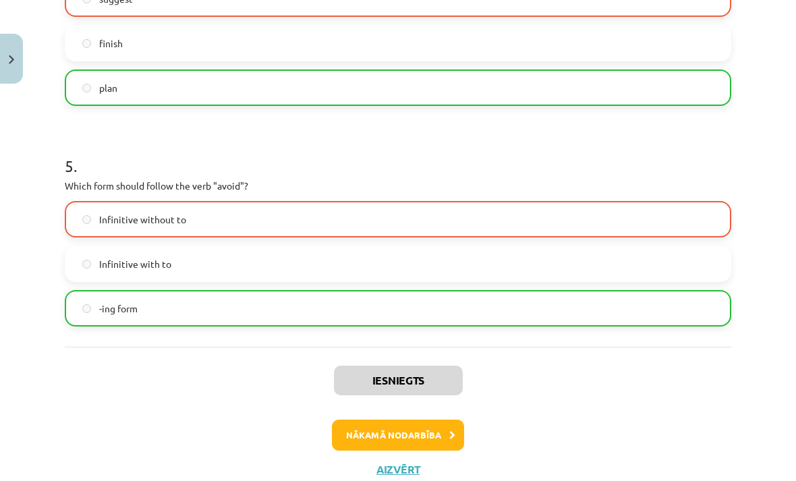
click at [448, 447] on button "Nākamā nodarbība" at bounding box center [398, 435] width 132 height 31
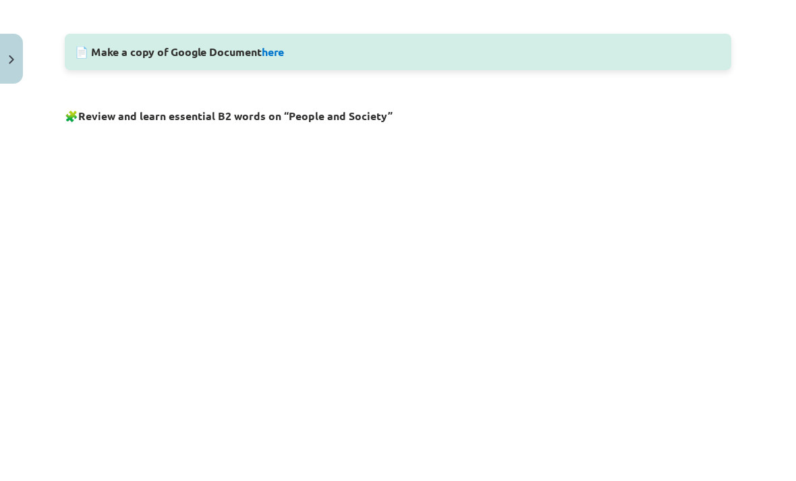
scroll to position [34, 0]
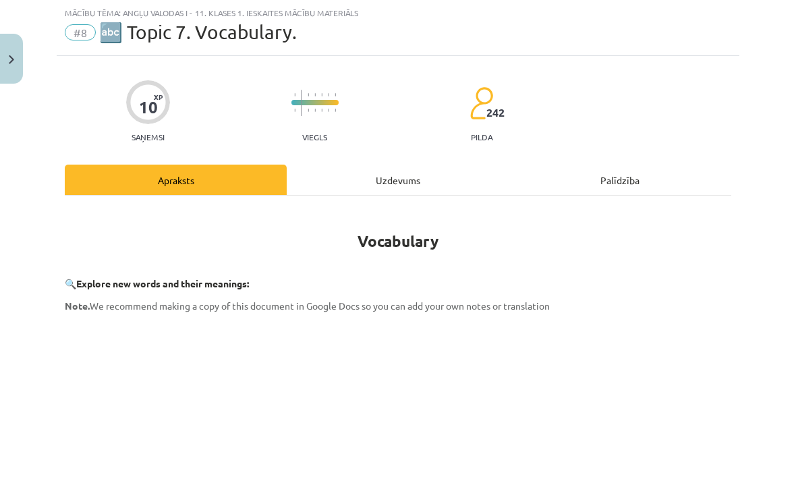
click at [403, 183] on div "Uzdevums" at bounding box center [398, 180] width 222 height 30
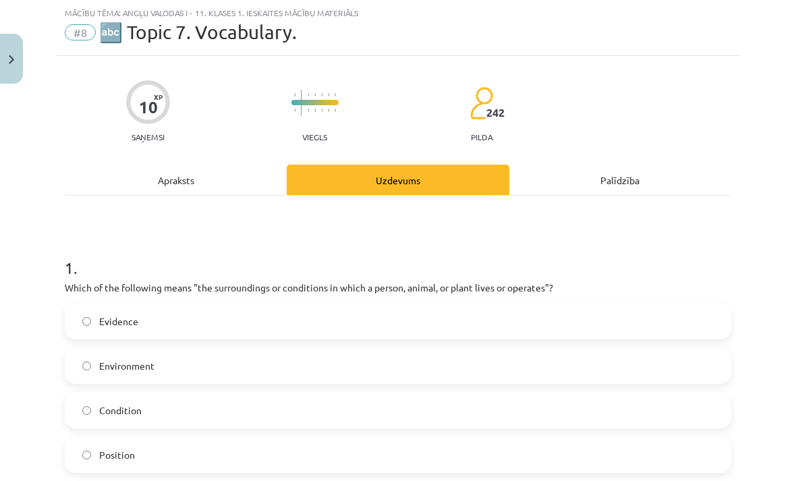
click at [207, 174] on div "Apraksts" at bounding box center [176, 180] width 222 height 30
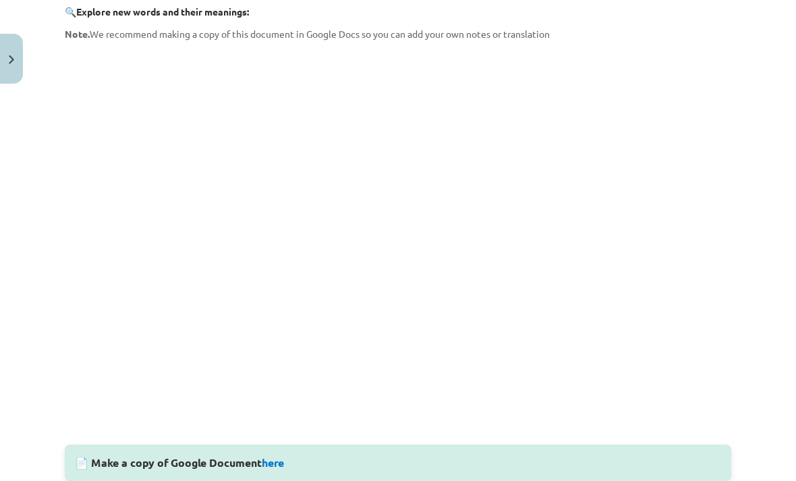
scroll to position [319, 0]
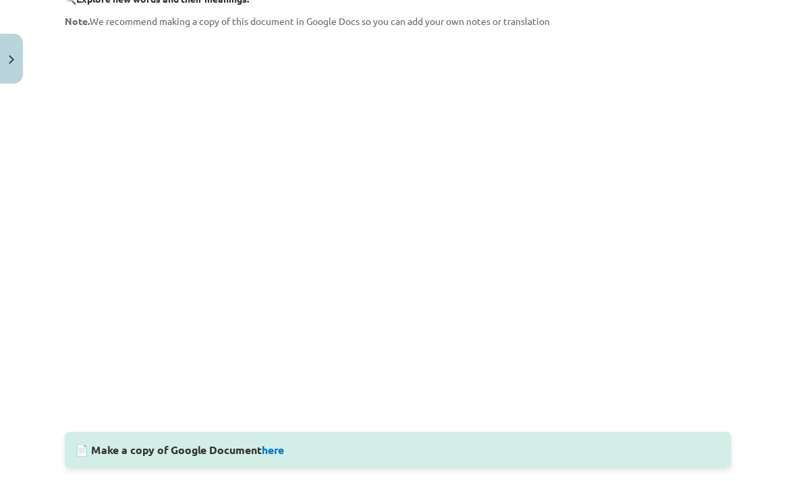
click at [275, 449] on link "here" at bounding box center [273, 450] width 22 height 14
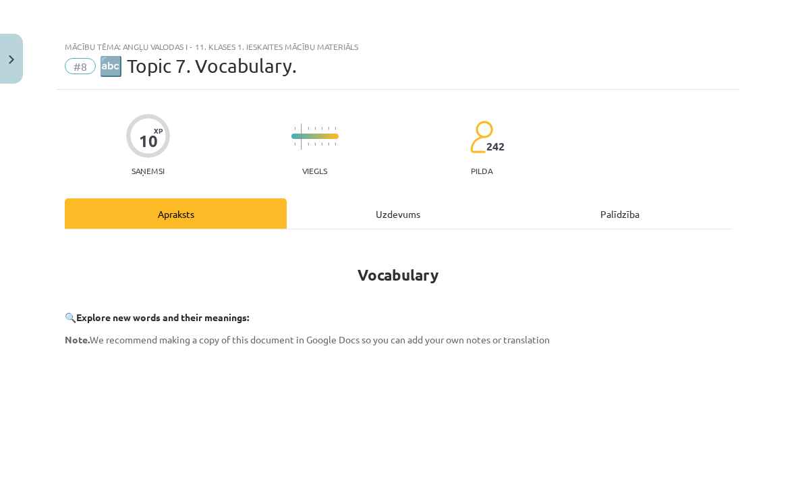
scroll to position [0, 0]
click at [395, 211] on div "Uzdevums" at bounding box center [398, 213] width 222 height 30
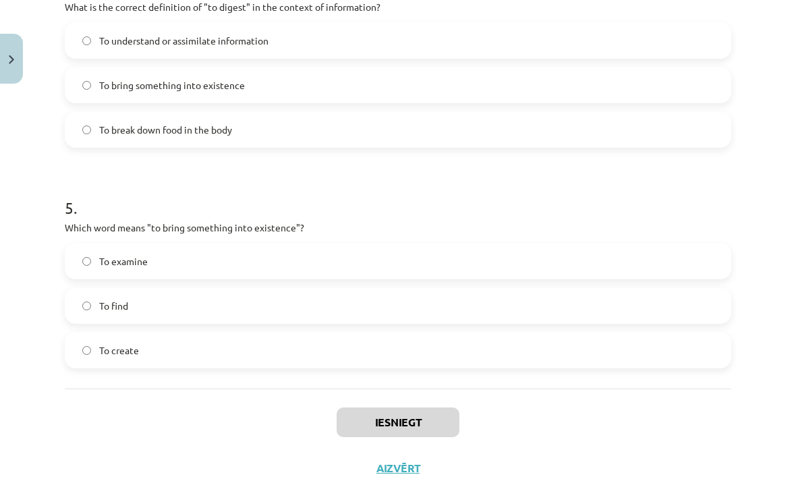
scroll to position [1020, 0]
click at [264, 337] on label "To create" at bounding box center [398, 351] width 664 height 34
click at [424, 323] on label "To find" at bounding box center [398, 306] width 664 height 34
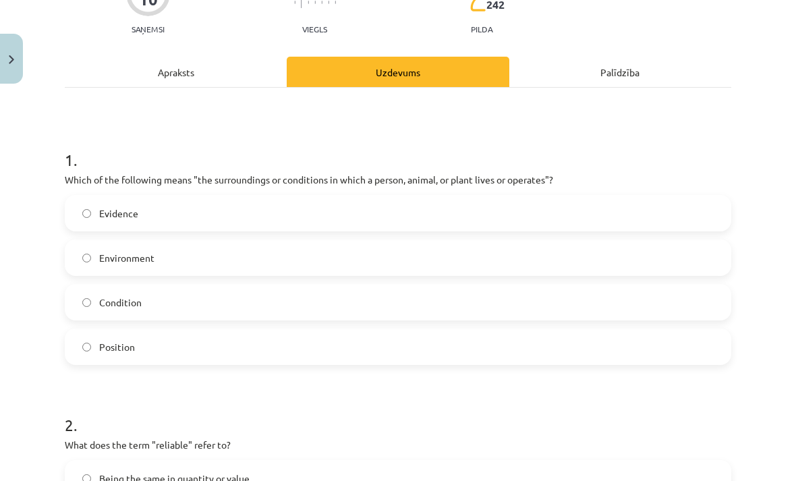
scroll to position [870, 0]
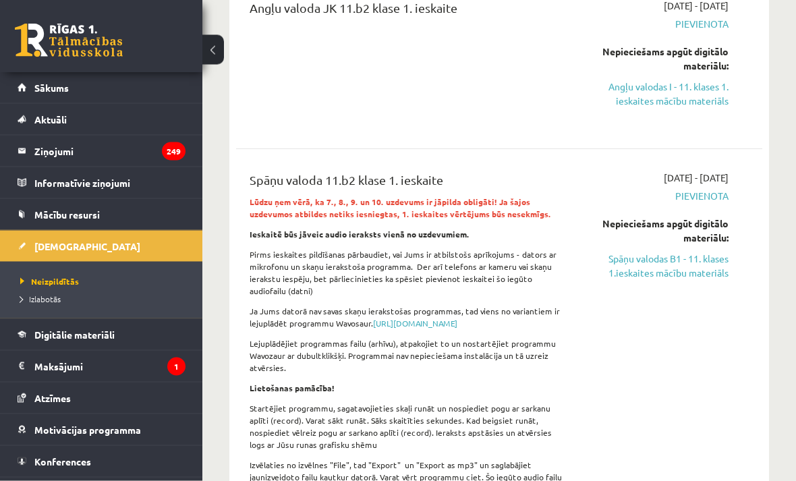
scroll to position [193, 0]
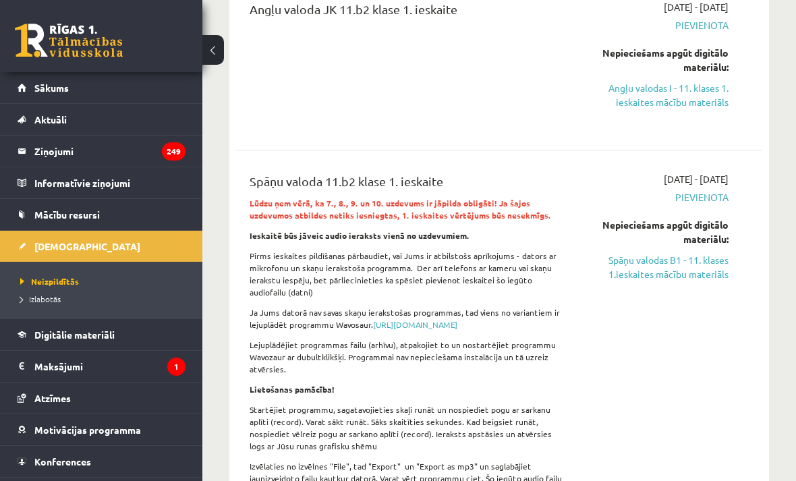
click at [707, 271] on link "Spāņu valodas B1 - 11. klases 1.ieskaites mācību materiāls" at bounding box center [655, 267] width 146 height 28
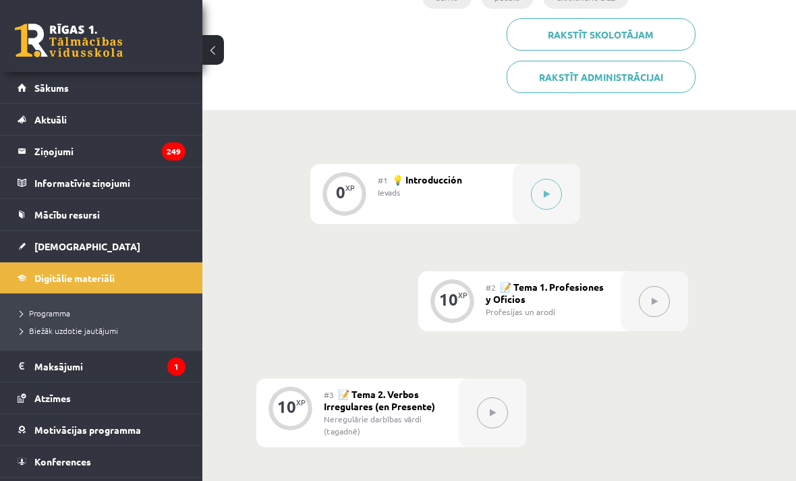
scroll to position [335, 0]
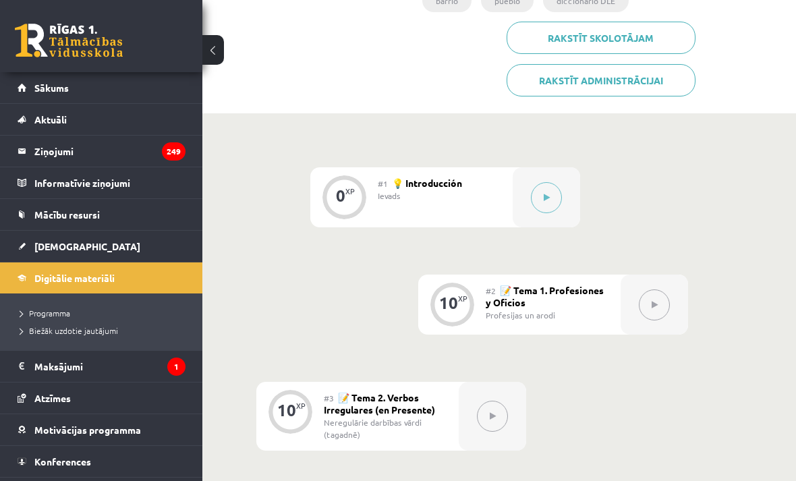
click at [553, 209] on button at bounding box center [546, 197] width 31 height 31
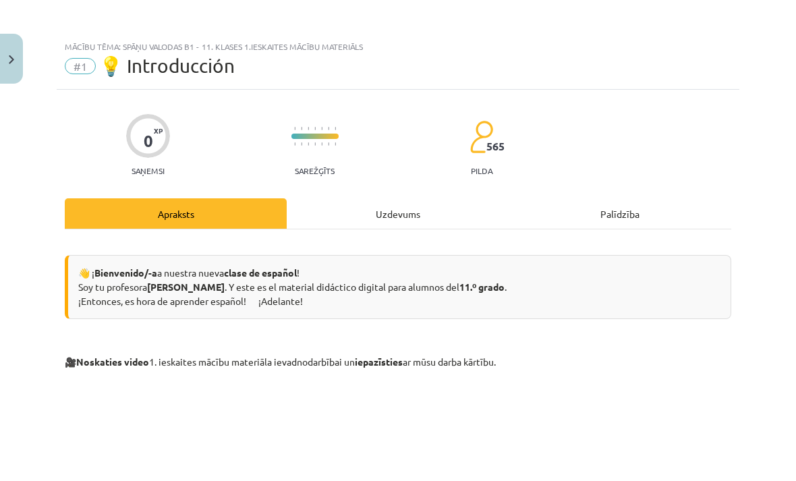
click at [416, 210] on div "Uzdevums" at bounding box center [398, 213] width 222 height 30
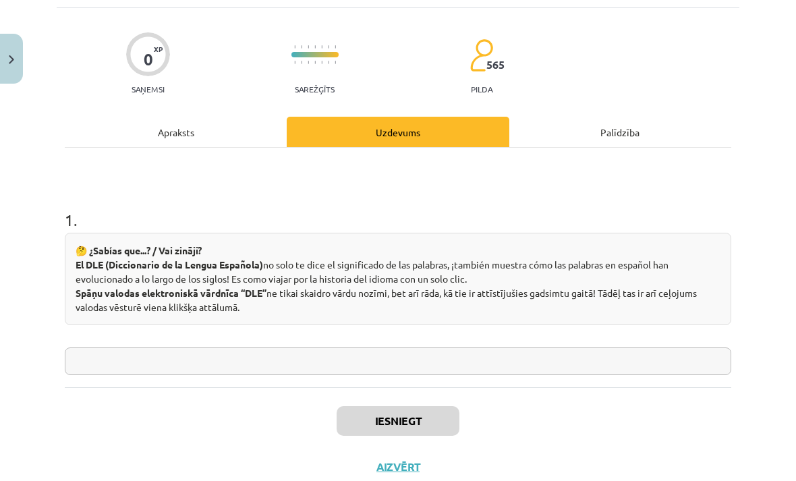
scroll to position [80, 0]
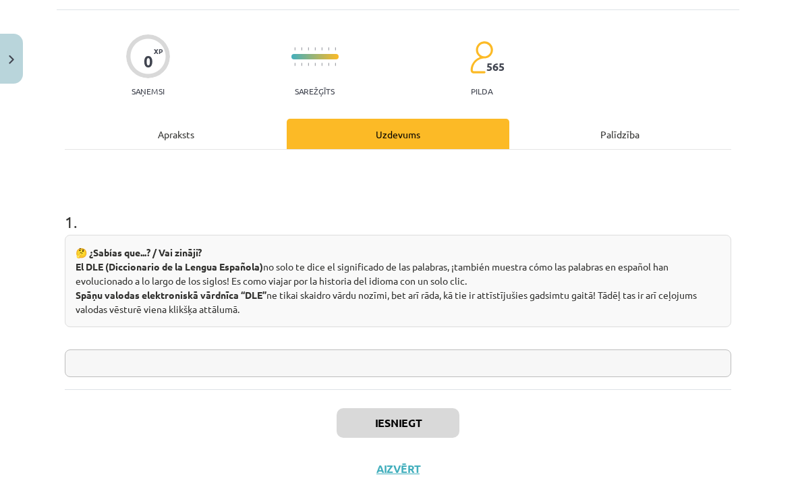
click at [451, 332] on p at bounding box center [398, 334] width 667 height 14
click at [314, 366] on input "text" at bounding box center [398, 364] width 667 height 28
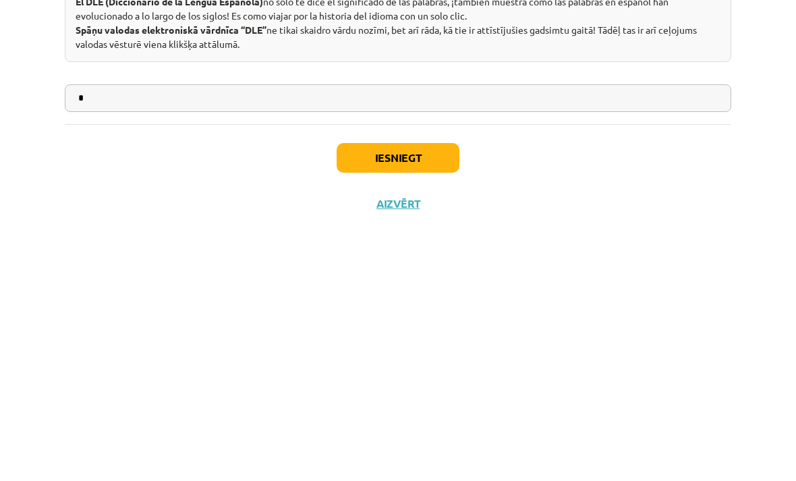
type input "*"
click at [406, 408] on button "Iesniegt" at bounding box center [398, 423] width 123 height 30
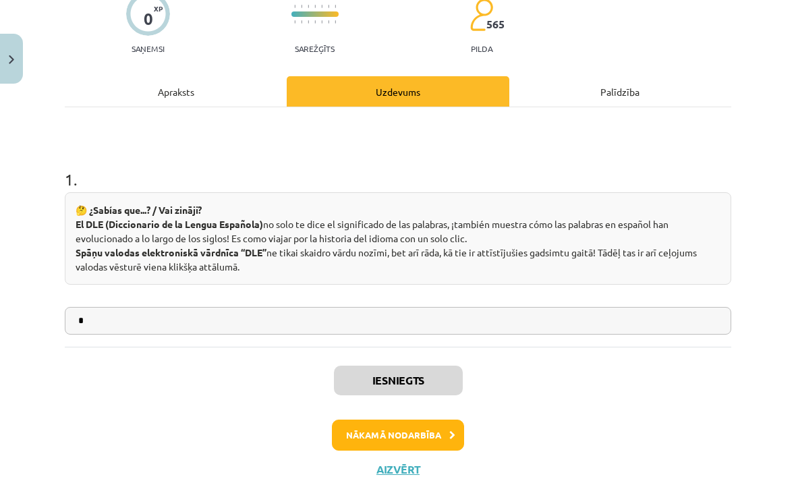
click at [431, 438] on button "Nākamā nodarbība" at bounding box center [398, 435] width 132 height 31
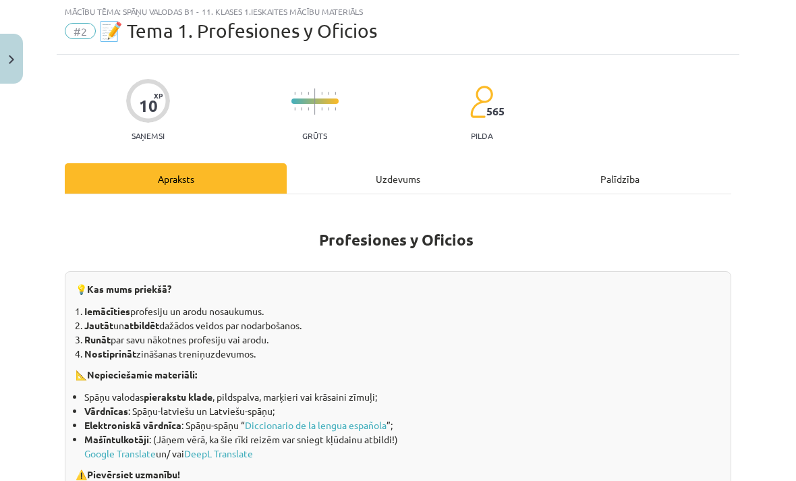
scroll to position [34, 0]
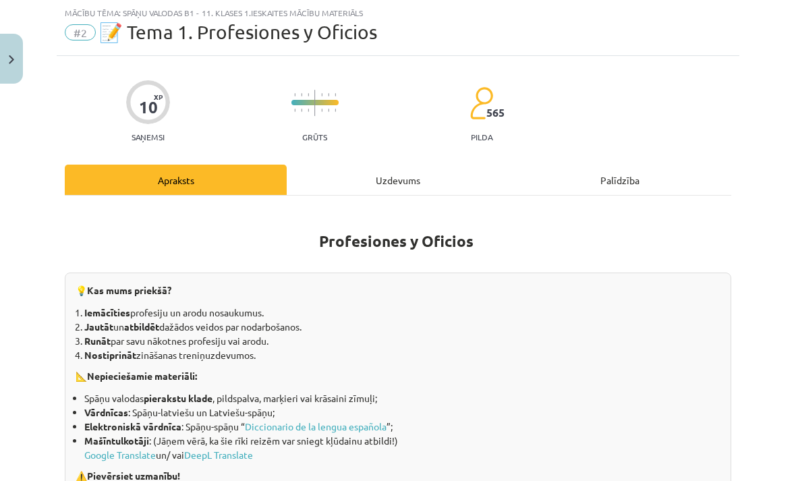
click at [393, 190] on div "Uzdevums" at bounding box center [398, 180] width 222 height 30
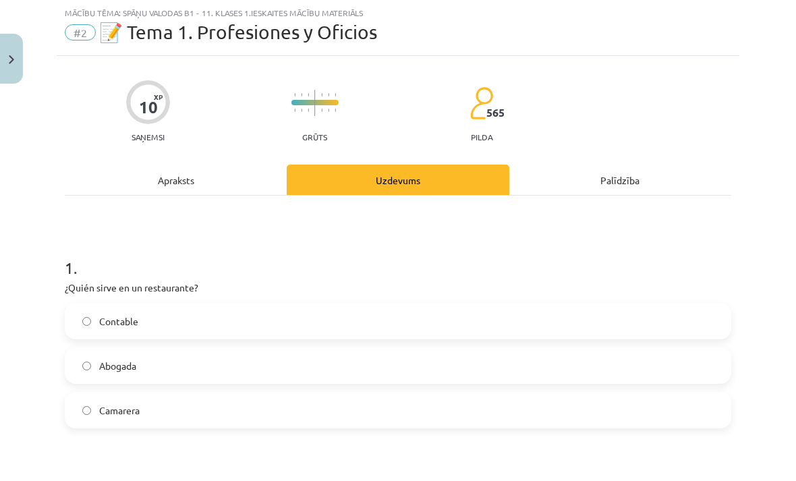
click at [396, 178] on div "Uzdevums" at bounding box center [398, 180] width 222 height 30
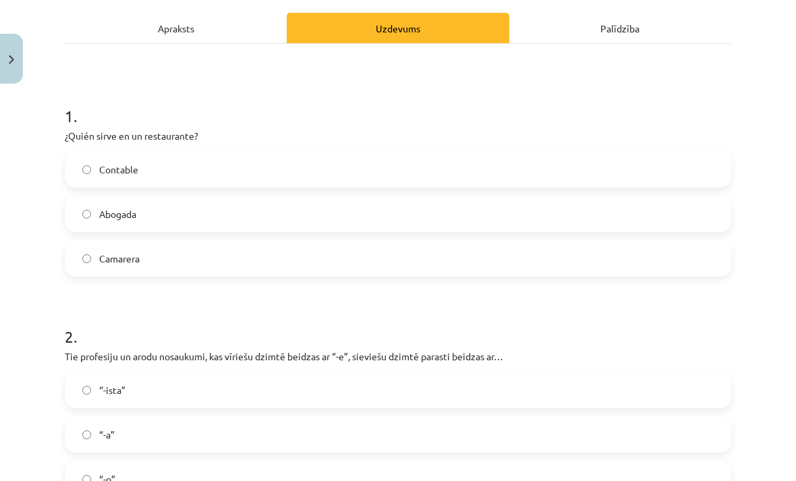
scroll to position [186, 0]
click at [354, 237] on div "Contable Abogada Camarera" at bounding box center [398, 213] width 667 height 126
click at [341, 253] on label "Camarera" at bounding box center [398, 258] width 664 height 34
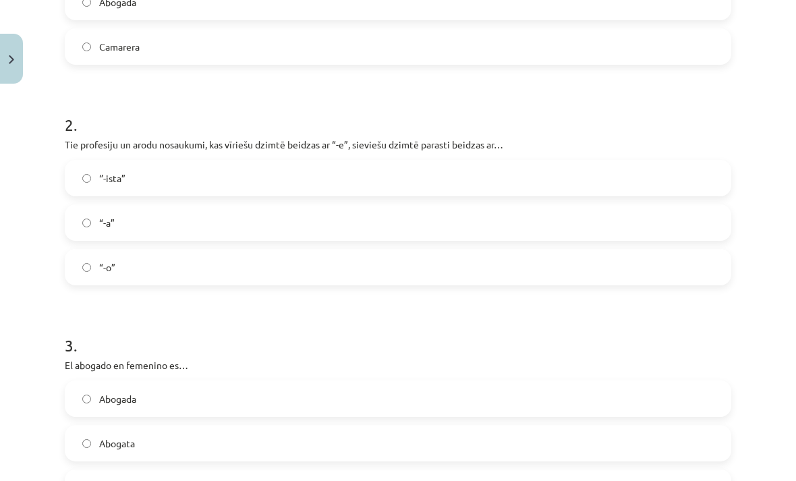
scroll to position [397, 0]
click at [655, 170] on label "‘’-ista”" at bounding box center [398, 178] width 664 height 34
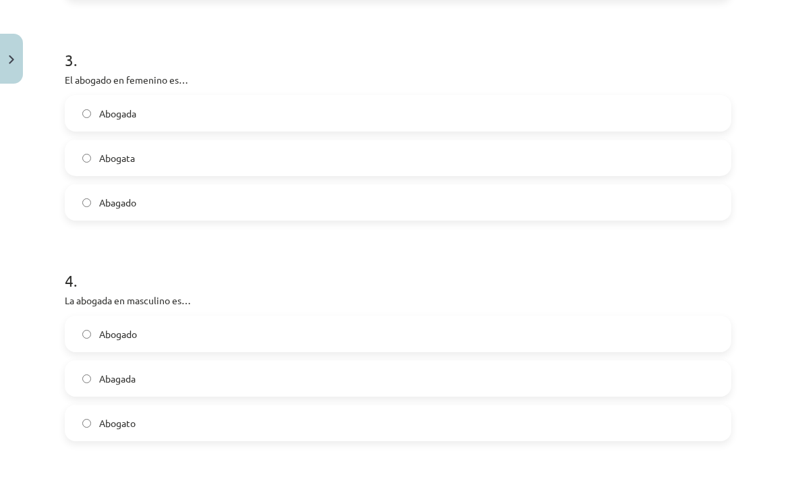
scroll to position [688, 0]
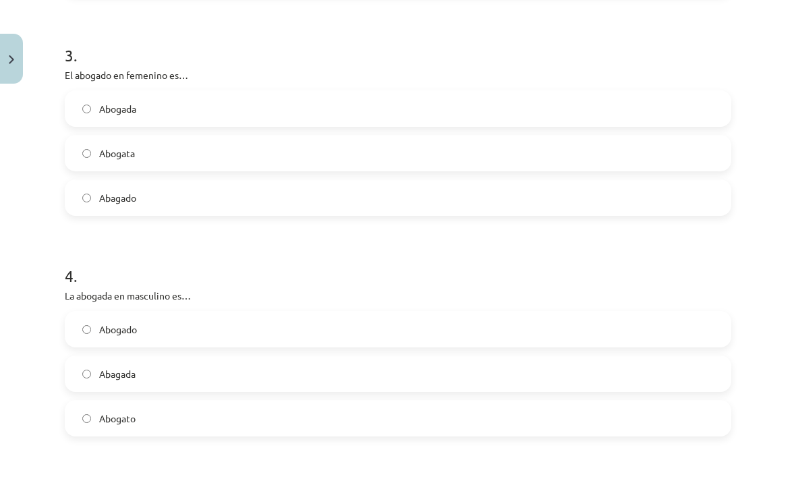
click at [352, 182] on label "Abagado" at bounding box center [398, 198] width 664 height 34
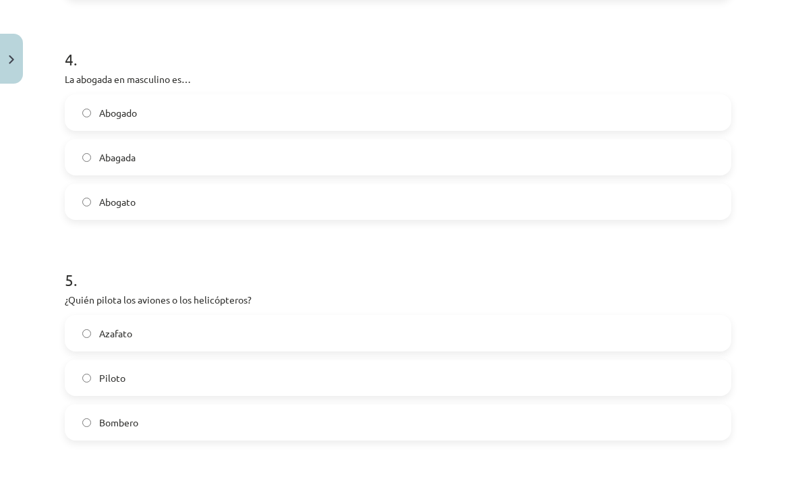
scroll to position [904, 0]
click at [181, 152] on label "Abagada" at bounding box center [398, 157] width 664 height 34
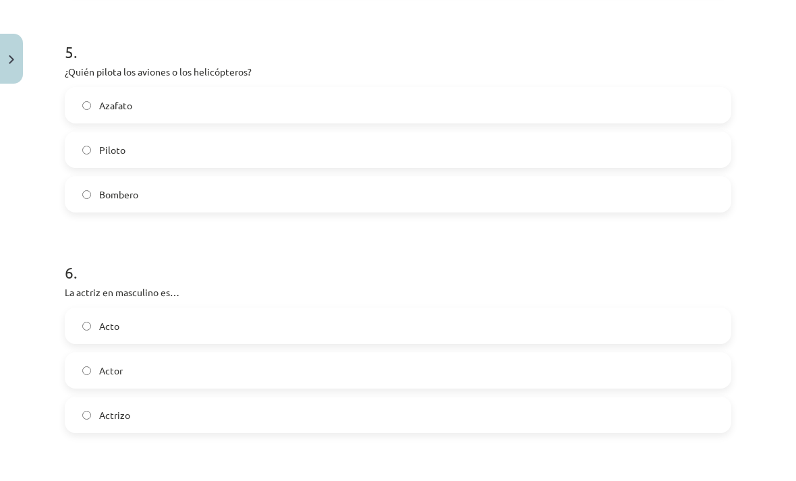
scroll to position [1132, 0]
click at [223, 173] on div "Azafato Piloto Bombero" at bounding box center [398, 150] width 667 height 126
click at [217, 185] on label "Bombero" at bounding box center [398, 194] width 664 height 34
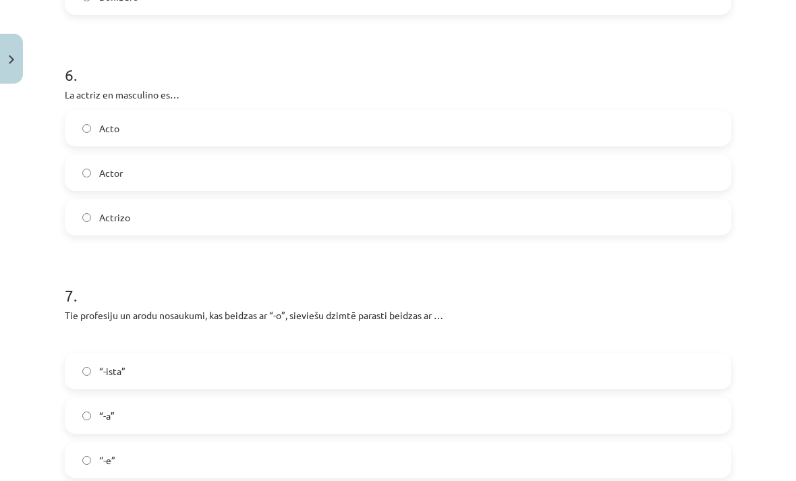
scroll to position [1332, 0]
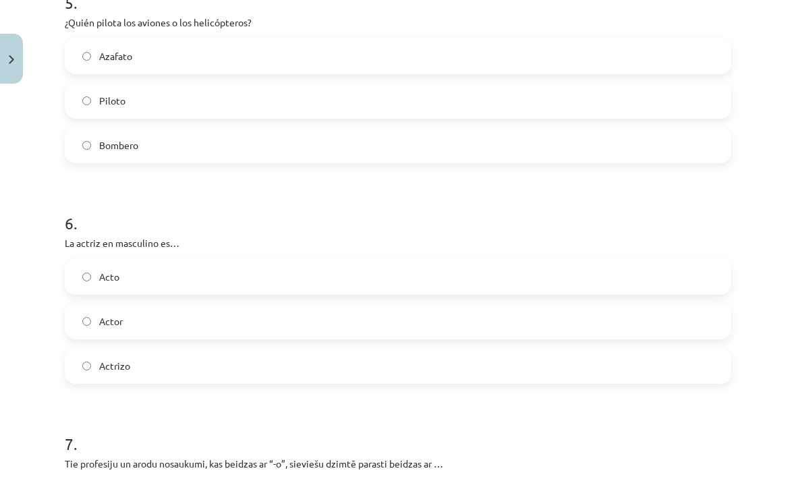
click at [213, 40] on label "Azafato" at bounding box center [398, 56] width 664 height 34
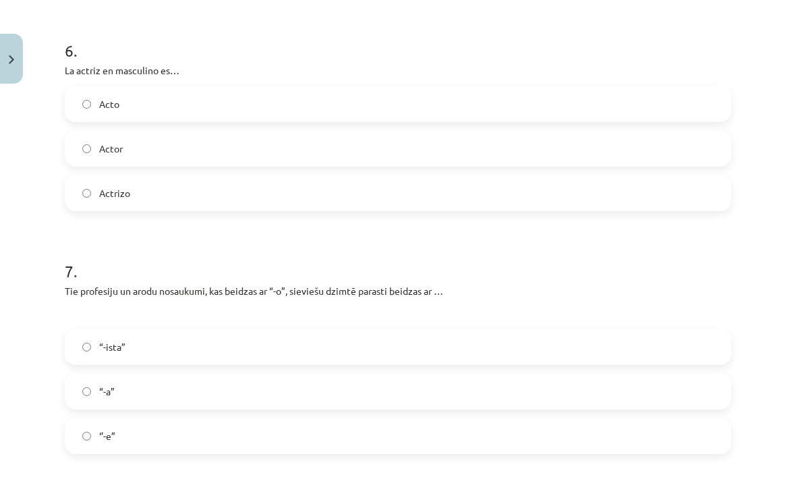
scroll to position [1358, 0]
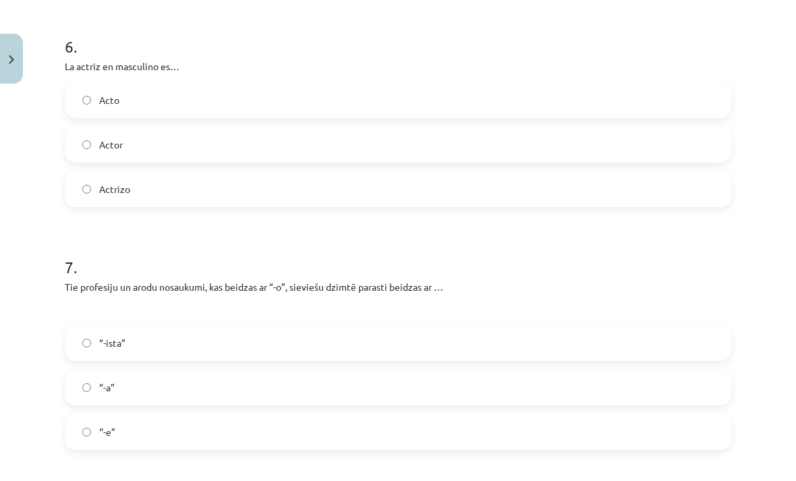
click at [279, 116] on label "Acto" at bounding box center [398, 100] width 664 height 34
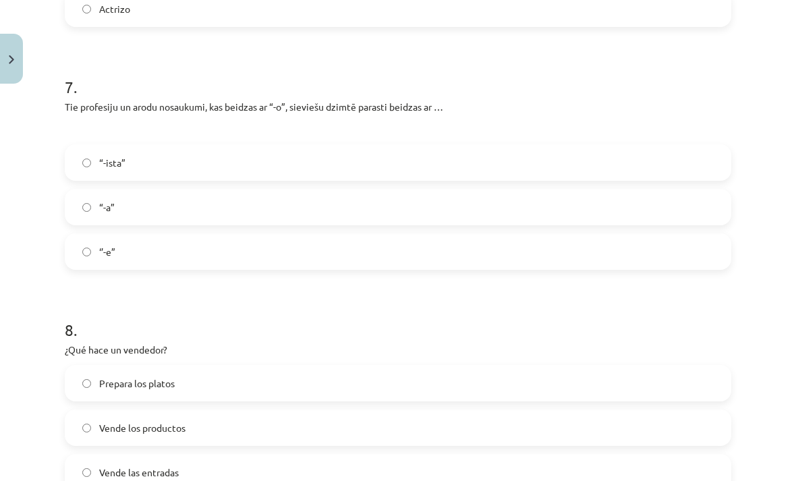
scroll to position [1544, 0]
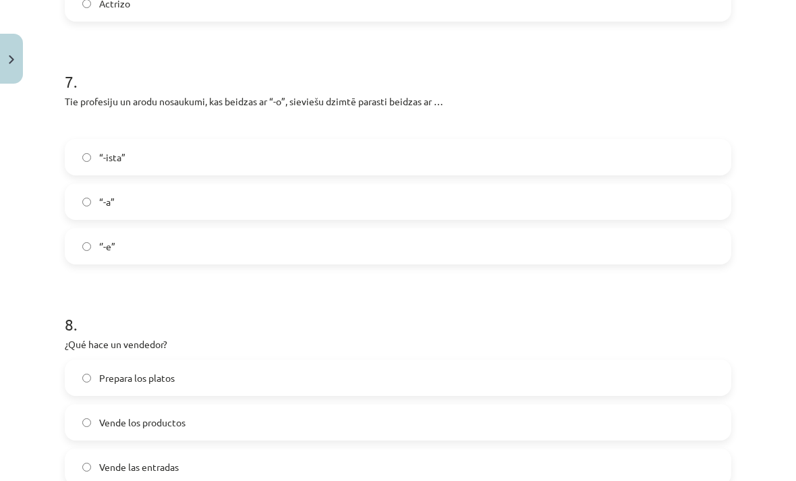
click at [307, 159] on label "“-ista”" at bounding box center [398, 157] width 664 height 34
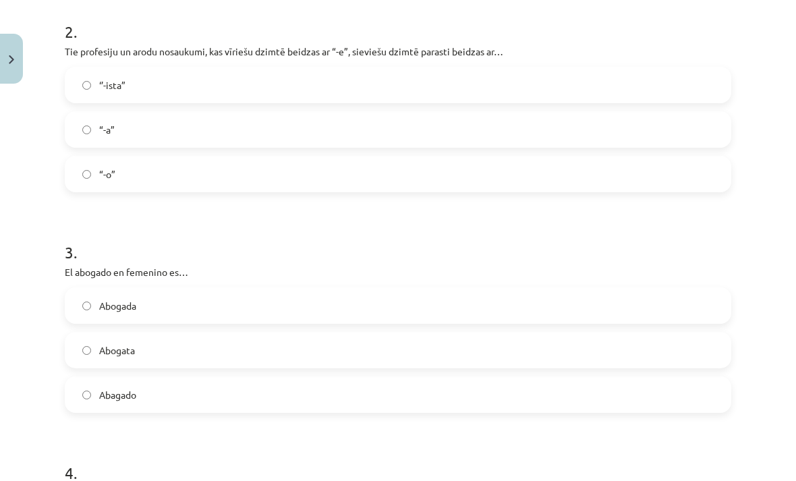
scroll to position [476, 0]
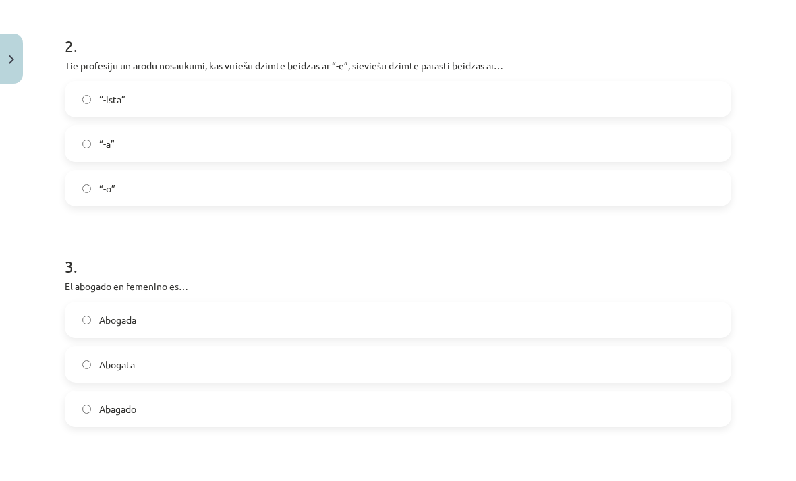
click at [306, 169] on div "‘’-ista” “-a” “-o”" at bounding box center [398, 144] width 667 height 126
click at [319, 159] on label "“-a”" at bounding box center [398, 144] width 664 height 34
click at [306, 138] on label "“-a”" at bounding box center [398, 144] width 664 height 34
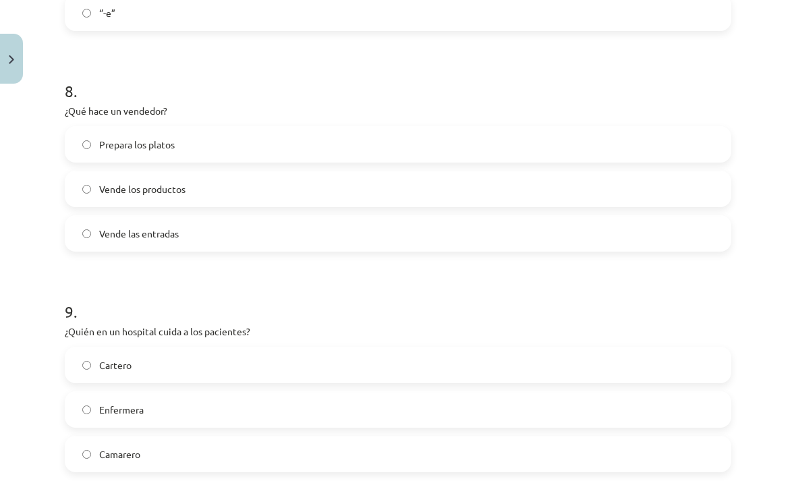
scroll to position [1777, 0]
click at [283, 217] on label "Vende las entradas" at bounding box center [398, 234] width 664 height 34
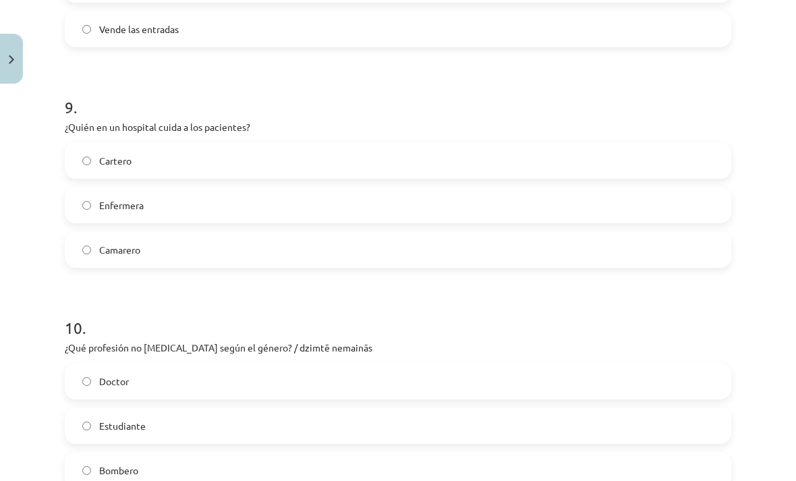
scroll to position [1982, 0]
click at [285, 208] on label "Enfermera" at bounding box center [398, 205] width 664 height 34
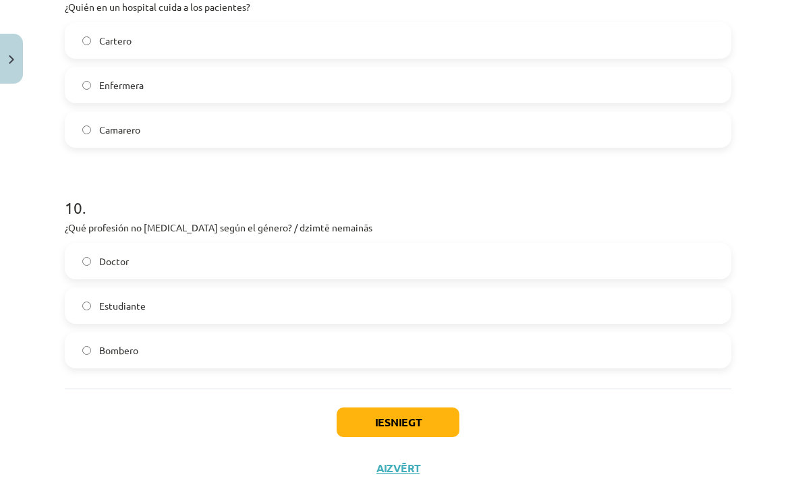
scroll to position [2101, 0]
click at [193, 264] on label "Doctor" at bounding box center [398, 262] width 664 height 34
click at [364, 415] on button "Iesniegt" at bounding box center [398, 423] width 123 height 30
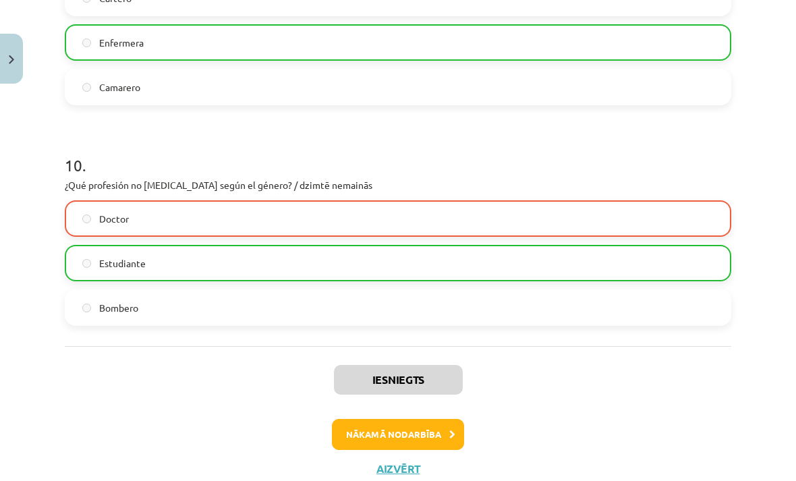
scroll to position [2144, 0]
click at [422, 420] on button "Nākamā nodarbība" at bounding box center [398, 435] width 132 height 31
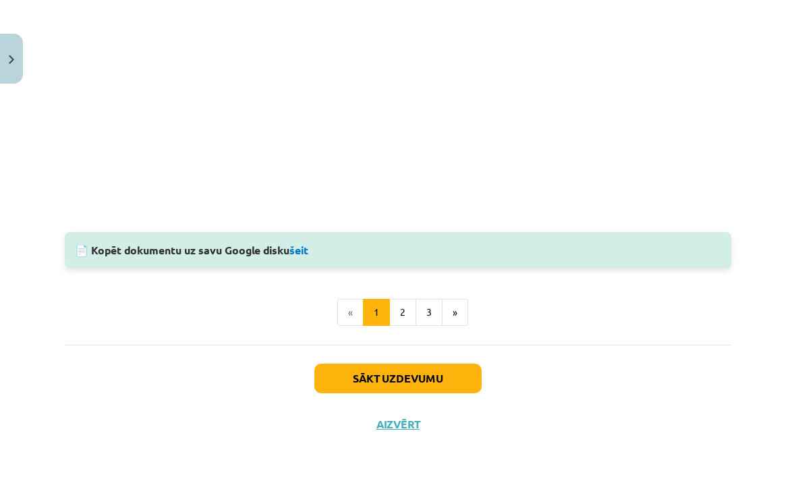
scroll to position [1372, 0]
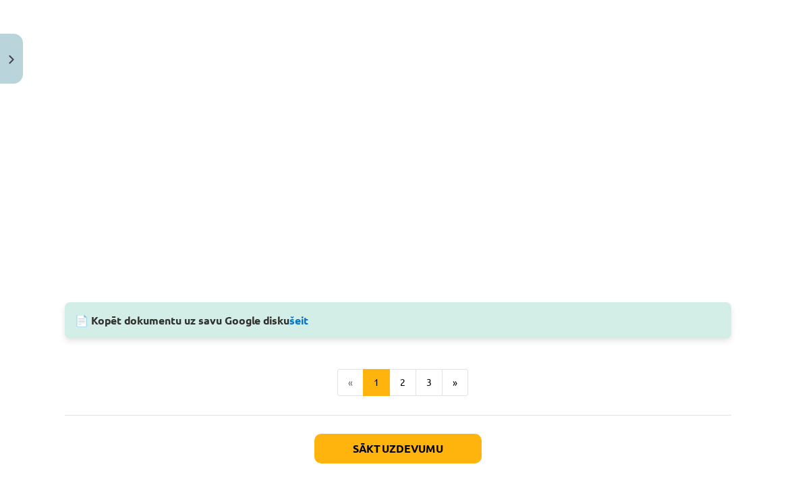
click at [436, 416] on div "Sākt uzdevumu Aizvērt" at bounding box center [398, 462] width 667 height 94
click at [412, 441] on button "Sākt uzdevumu" at bounding box center [397, 449] width 167 height 30
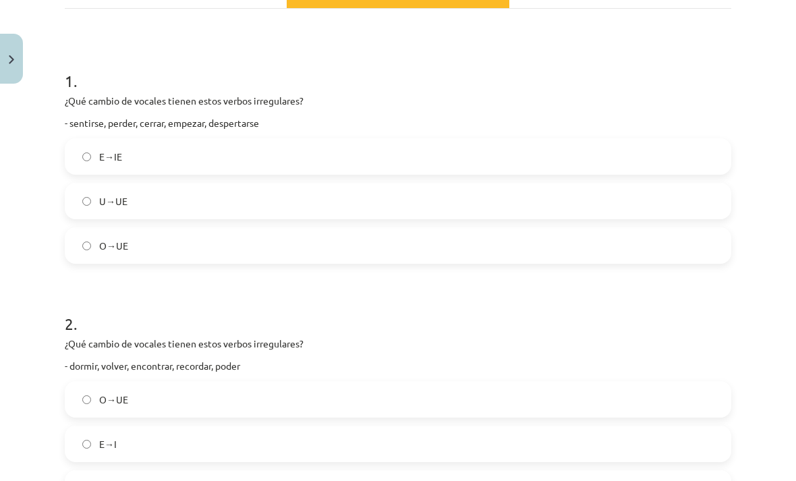
scroll to position [221, 0]
